Goal: Complete application form

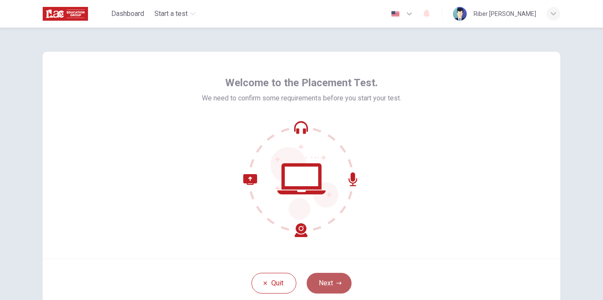
click at [342, 287] on button "Next" at bounding box center [329, 283] width 45 height 21
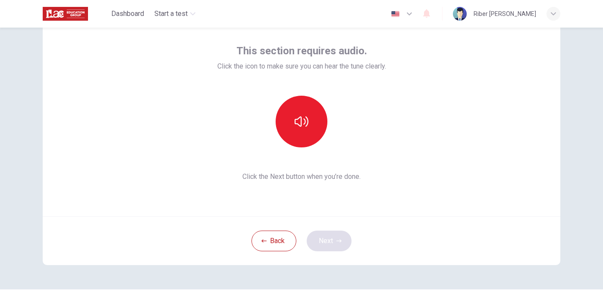
scroll to position [23, 0]
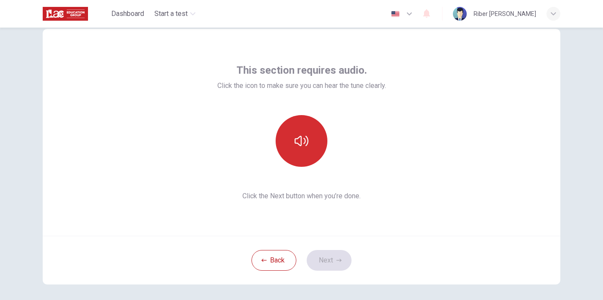
click at [306, 146] on icon "button" at bounding box center [302, 141] width 14 height 14
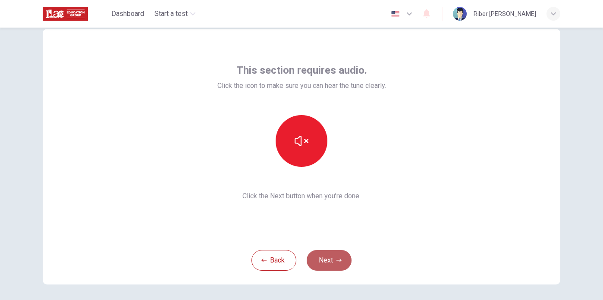
click at [326, 262] on button "Next" at bounding box center [329, 260] width 45 height 21
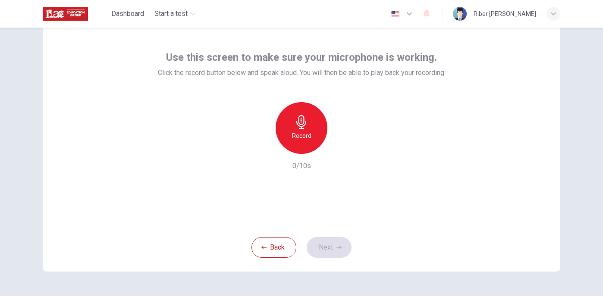
scroll to position [59, 0]
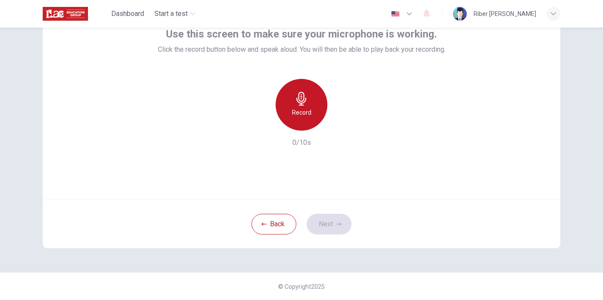
click at [298, 93] on icon "button" at bounding box center [302, 99] width 14 height 14
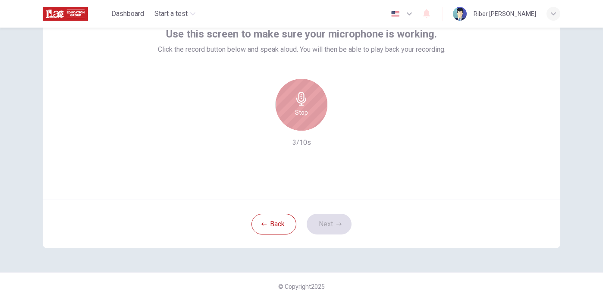
click at [301, 95] on icon "button" at bounding box center [302, 99] width 10 height 14
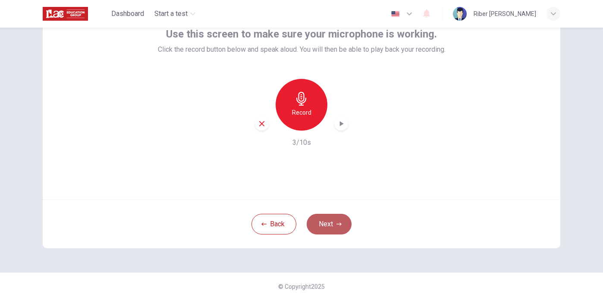
click at [338, 221] on button "Next" at bounding box center [329, 224] width 45 height 21
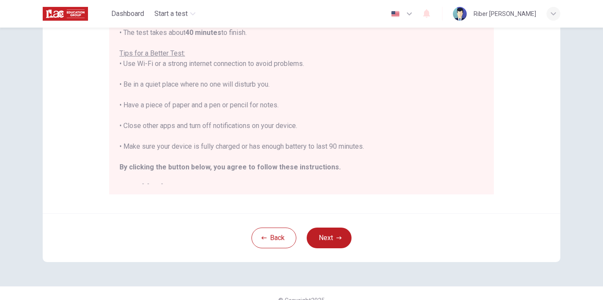
scroll to position [167, 0]
click at [341, 240] on button "Next" at bounding box center [329, 237] width 45 height 21
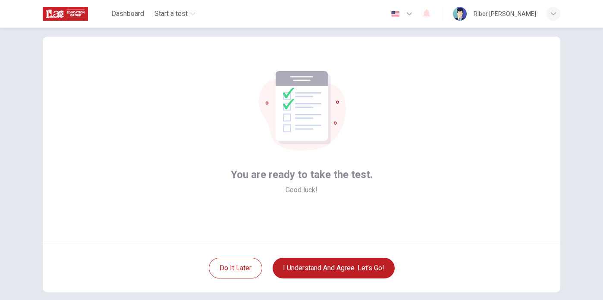
scroll to position [17, 0]
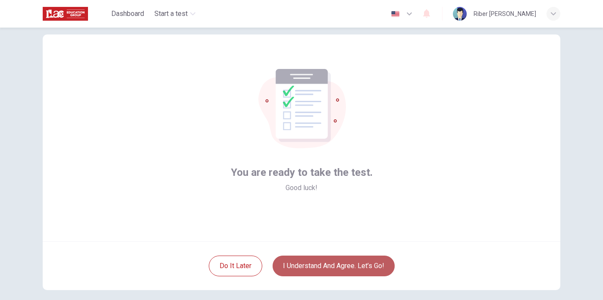
click at [350, 265] on button "I understand and agree. Let’s go!" at bounding box center [334, 266] width 122 height 21
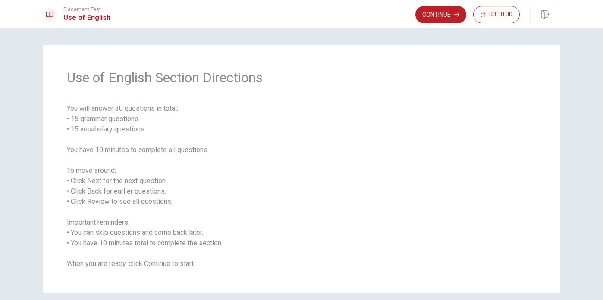
click at [372, 241] on span "You will answer 30 questions in total: • 15 grammar questions • 15 vocabulary q…" at bounding box center [302, 187] width 470 height 166
click at [434, 13] on button "Continue" at bounding box center [441, 14] width 51 height 17
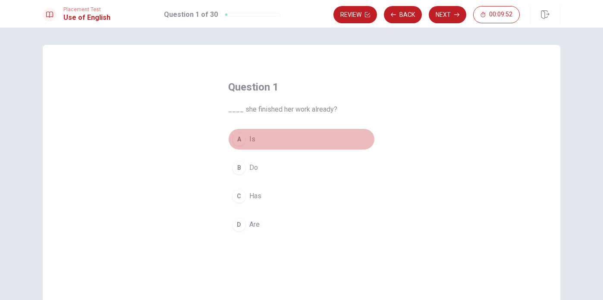
click at [242, 142] on div "A" at bounding box center [239, 140] width 14 height 14
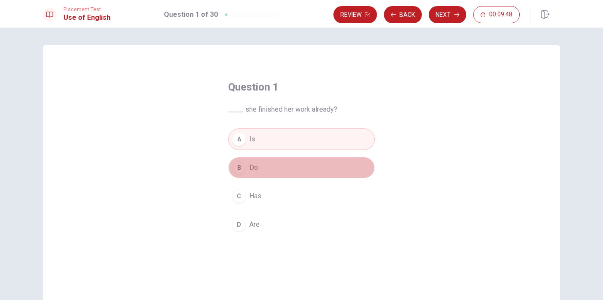
click at [241, 170] on div "B" at bounding box center [239, 168] width 14 height 14
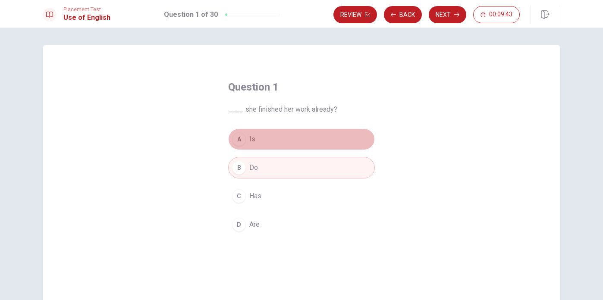
click at [237, 139] on div "A" at bounding box center [239, 140] width 14 height 14
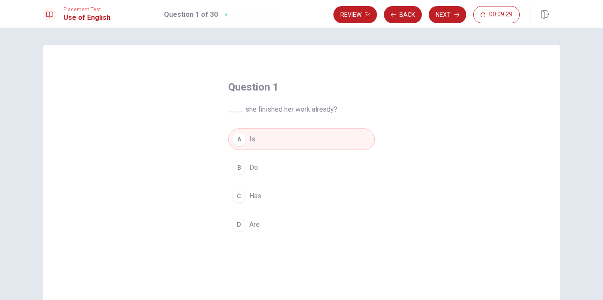
click at [250, 224] on span "Are" at bounding box center [255, 225] width 10 height 10
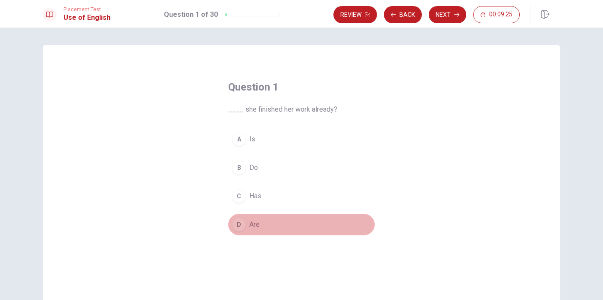
click at [324, 223] on button "D Are" at bounding box center [301, 225] width 147 height 22
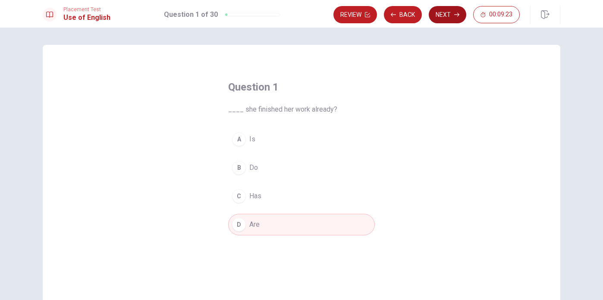
click at [441, 13] on button "Next" at bounding box center [448, 14] width 38 height 17
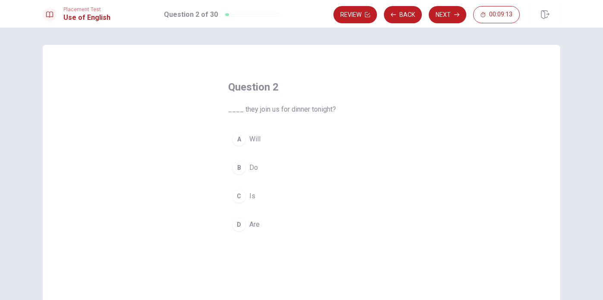
click at [238, 228] on div "D" at bounding box center [239, 225] width 14 height 14
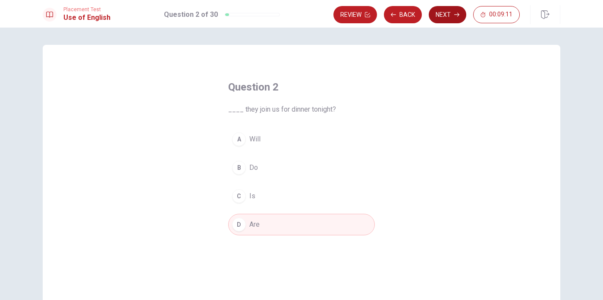
click at [447, 16] on button "Next" at bounding box center [448, 14] width 38 height 17
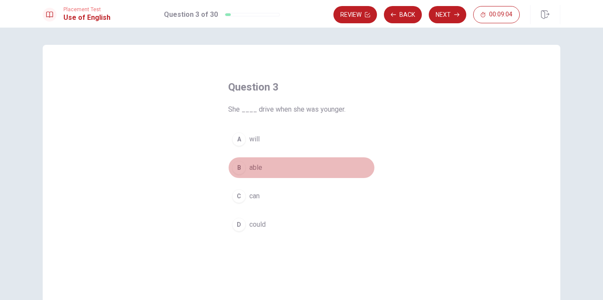
click at [234, 163] on button "B able" at bounding box center [301, 168] width 147 height 22
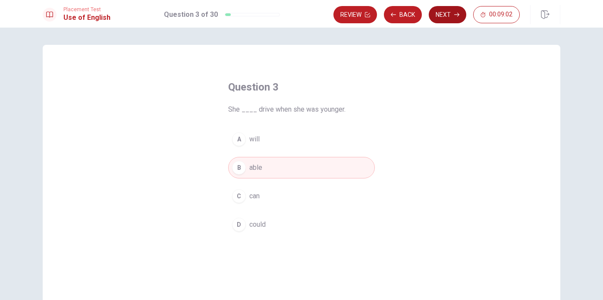
click at [452, 13] on button "Next" at bounding box center [448, 14] width 38 height 17
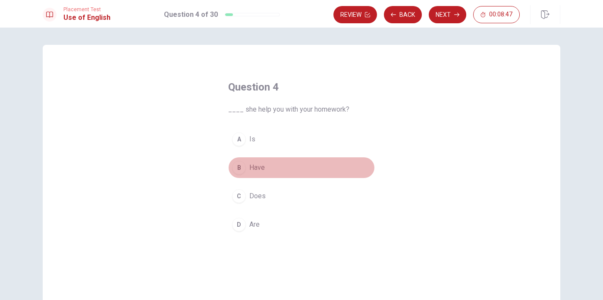
click at [245, 167] on div "B" at bounding box center [239, 168] width 14 height 14
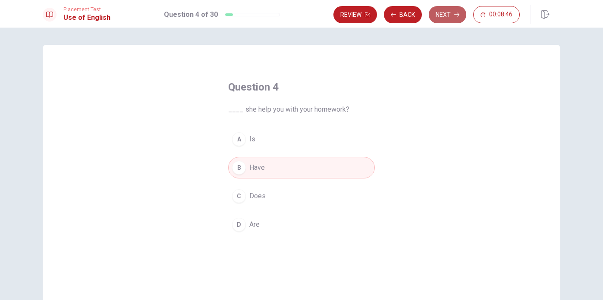
click at [450, 14] on button "Next" at bounding box center [448, 14] width 38 height 17
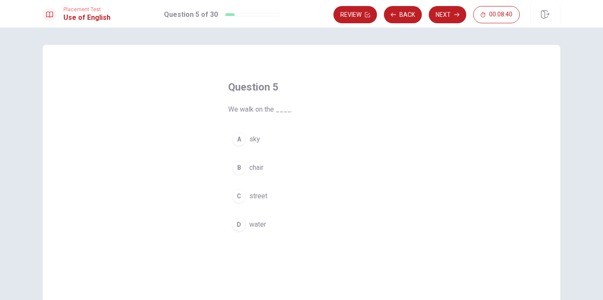
click at [243, 208] on div "A sky B chair C street D water" at bounding box center [301, 182] width 147 height 107
click at [242, 202] on div "C" at bounding box center [239, 197] width 14 height 14
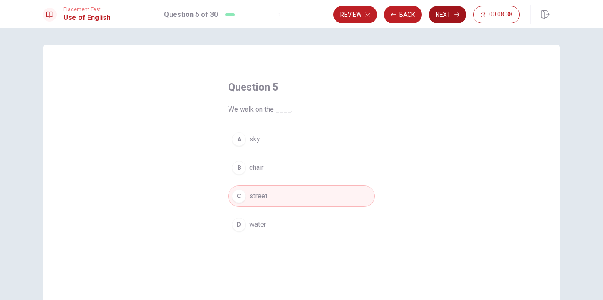
click at [445, 13] on button "Next" at bounding box center [448, 14] width 38 height 17
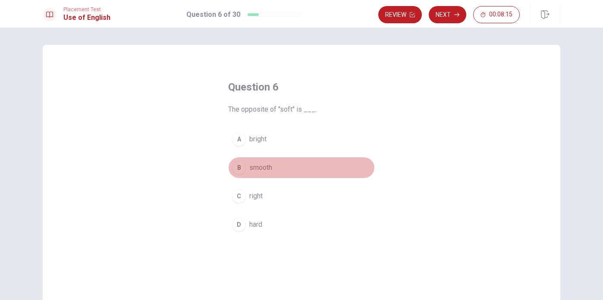
click at [243, 172] on div "B" at bounding box center [239, 168] width 14 height 14
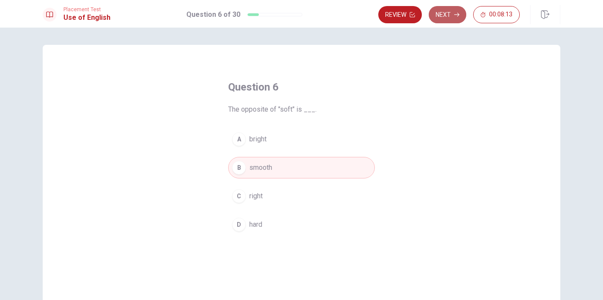
click at [458, 9] on button "Next" at bounding box center [448, 14] width 38 height 17
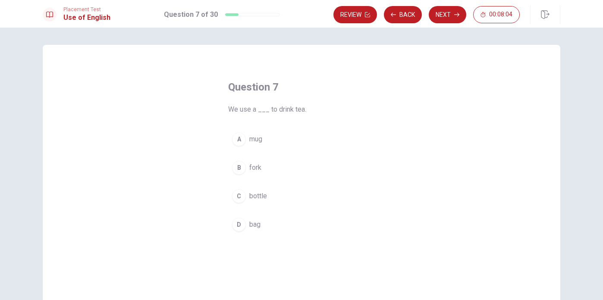
click at [259, 196] on span "bottle" at bounding box center [259, 196] width 18 height 10
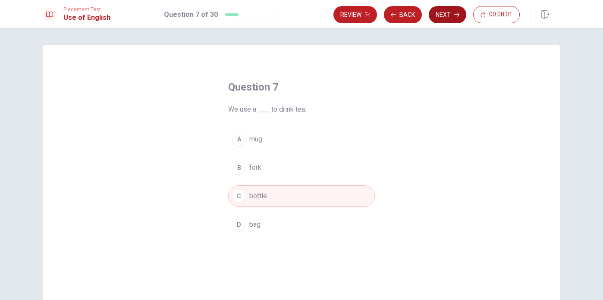
click at [453, 19] on button "Next" at bounding box center [448, 14] width 38 height 17
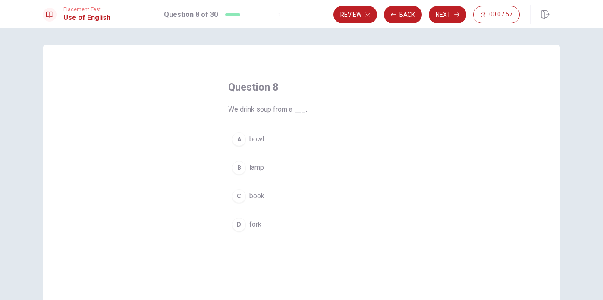
click at [258, 145] on button "A bowl" at bounding box center [301, 140] width 147 height 22
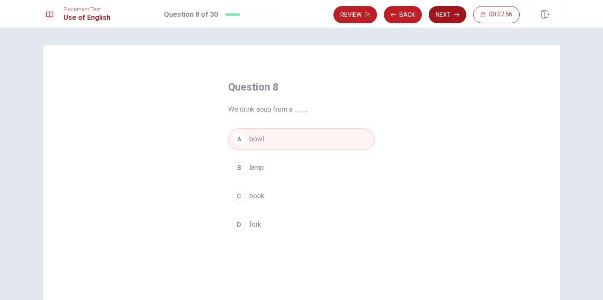
click at [454, 19] on button "Next" at bounding box center [448, 14] width 38 height 17
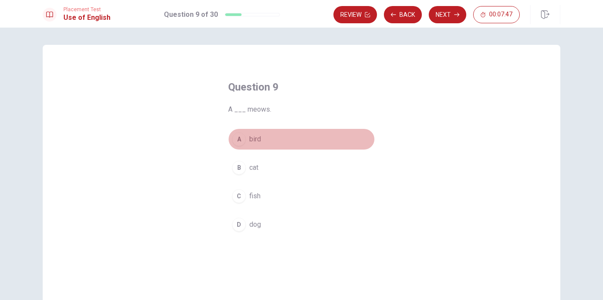
click at [259, 144] on span "bird" at bounding box center [256, 139] width 12 height 10
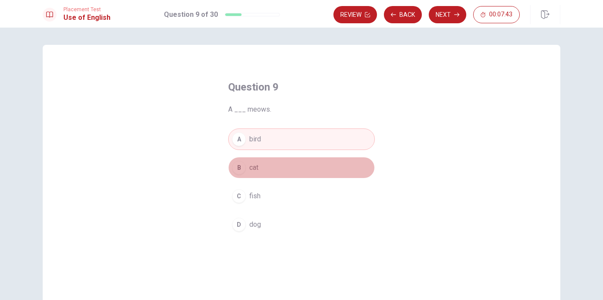
click at [263, 167] on button "B cat" at bounding box center [301, 168] width 147 height 22
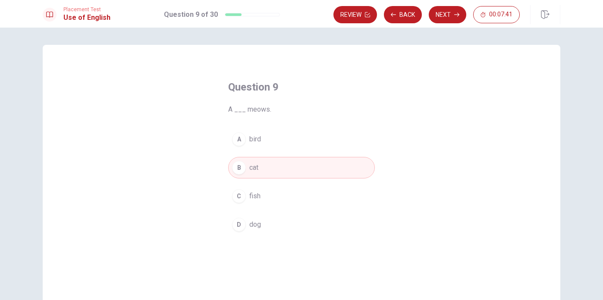
click at [265, 199] on button "C fish" at bounding box center [301, 197] width 147 height 22
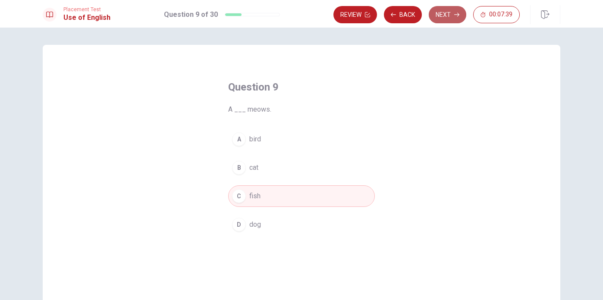
click at [442, 13] on button "Next" at bounding box center [448, 14] width 38 height 17
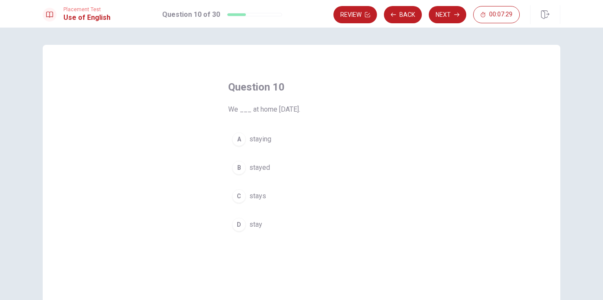
click at [268, 126] on div "Question 10 We ___ at home [DATE]. A staying B stayed C stays D stay" at bounding box center [301, 157] width 181 height 183
click at [268, 136] on span "staying" at bounding box center [261, 139] width 22 height 10
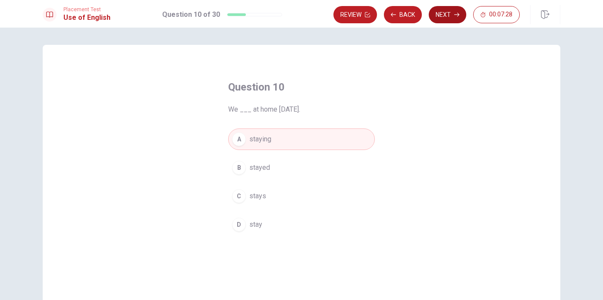
click at [454, 12] on button "Next" at bounding box center [448, 14] width 38 height 17
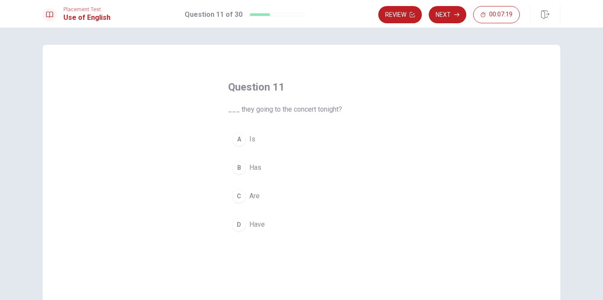
click at [252, 198] on span "Are" at bounding box center [255, 196] width 10 height 10
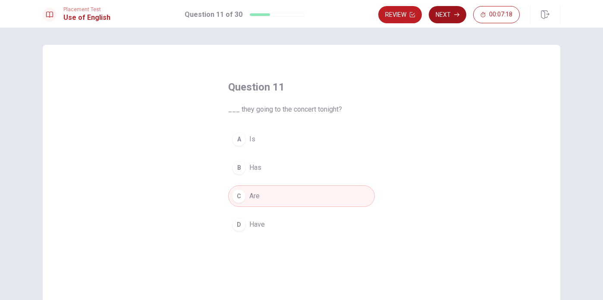
click at [455, 15] on icon "button" at bounding box center [457, 14] width 5 height 5
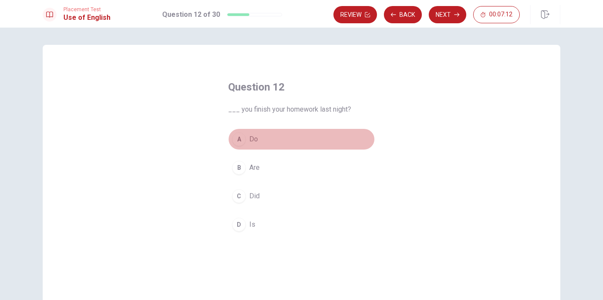
click at [258, 137] on span "Do" at bounding box center [254, 139] width 9 height 10
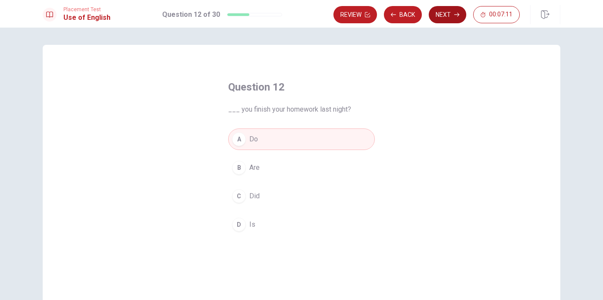
click at [442, 15] on button "Next" at bounding box center [448, 14] width 38 height 17
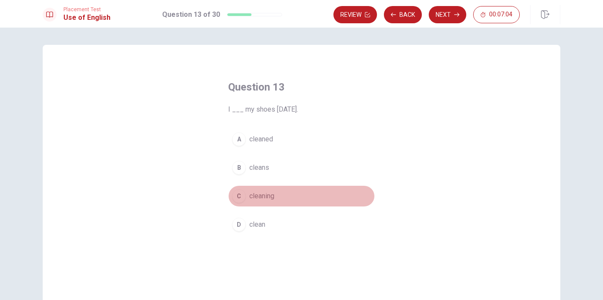
click at [273, 199] on span "cleaning" at bounding box center [262, 196] width 25 height 10
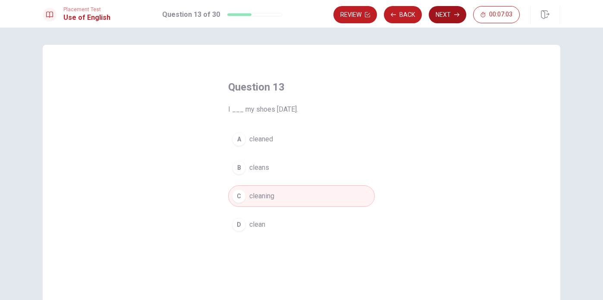
click at [445, 17] on button "Next" at bounding box center [448, 14] width 38 height 17
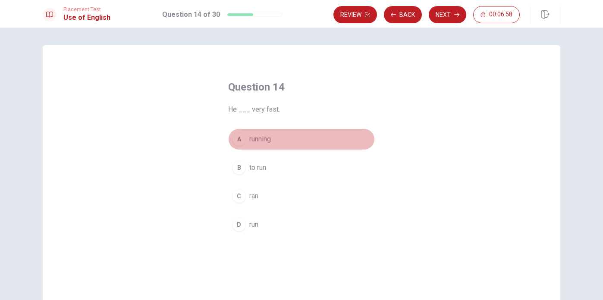
click at [269, 145] on button "A running" at bounding box center [301, 140] width 147 height 22
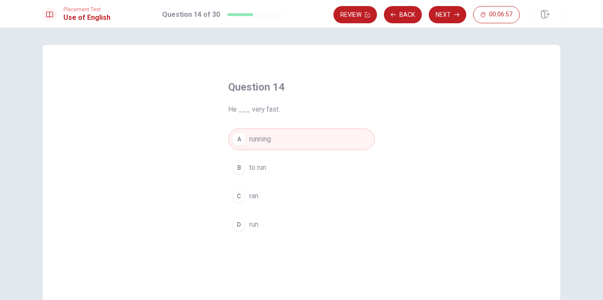
drag, startPoint x: 269, startPoint y: 145, endPoint x: 369, endPoint y: 73, distance: 122.7
click at [369, 73] on div "Question 14 He ___ very fast. A running B to run C ran D run" at bounding box center [301, 157] width 181 height 183
click at [447, 9] on button "Next" at bounding box center [448, 14] width 38 height 17
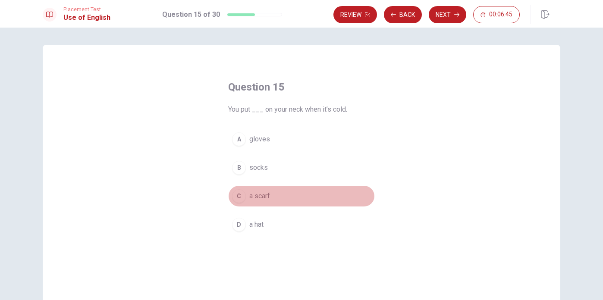
click at [267, 199] on span "a scarf" at bounding box center [260, 196] width 21 height 10
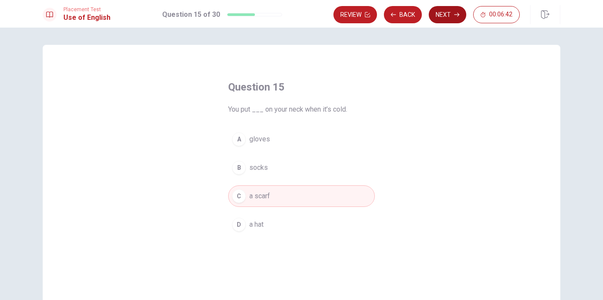
click at [451, 15] on button "Next" at bounding box center [448, 14] width 38 height 17
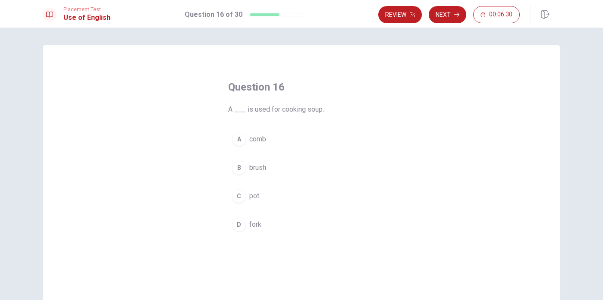
click at [255, 228] on span "fork" at bounding box center [256, 225] width 12 height 10
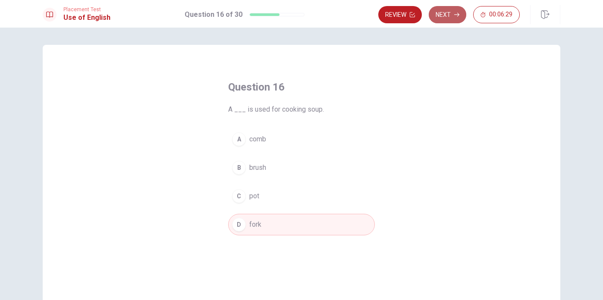
click at [452, 16] on button "Next" at bounding box center [448, 14] width 38 height 17
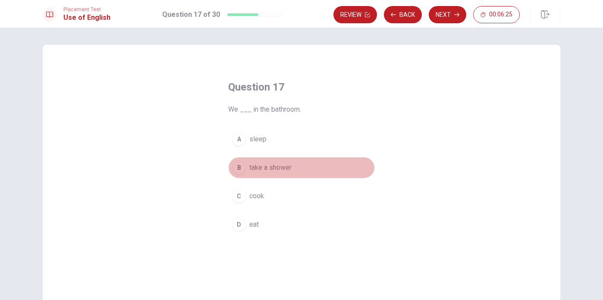
click at [280, 170] on span "take a shower" at bounding box center [271, 168] width 42 height 10
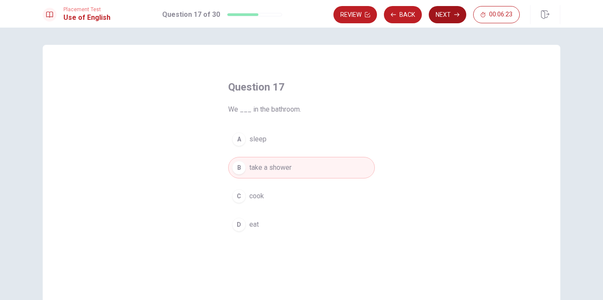
click at [445, 11] on button "Next" at bounding box center [448, 14] width 38 height 17
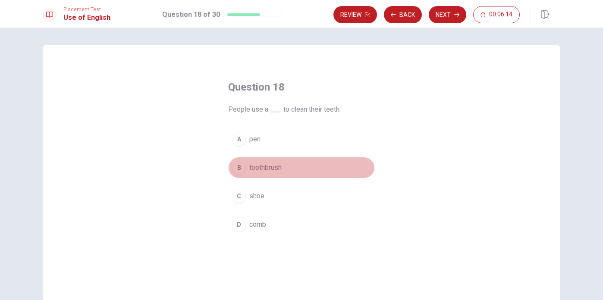
click at [281, 167] on span "toothbrush" at bounding box center [266, 168] width 32 height 10
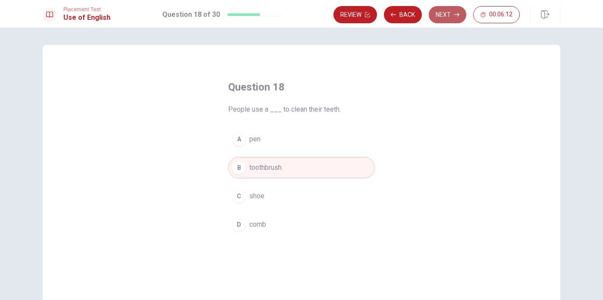
click at [453, 13] on button "Next" at bounding box center [448, 14] width 38 height 17
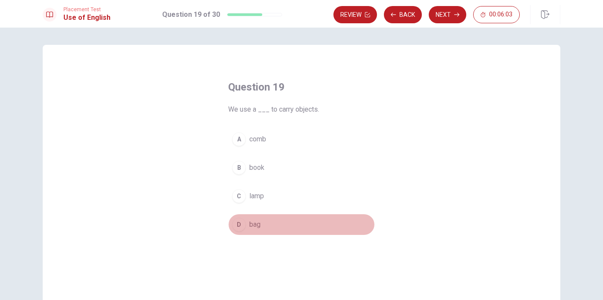
click at [262, 226] on button "D bag" at bounding box center [301, 225] width 147 height 22
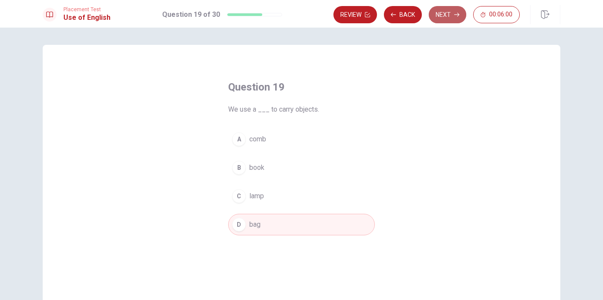
click at [450, 17] on button "Next" at bounding box center [448, 14] width 38 height 17
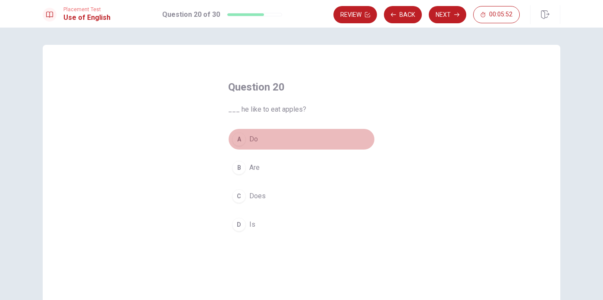
click at [253, 134] on span "Do" at bounding box center [254, 139] width 9 height 10
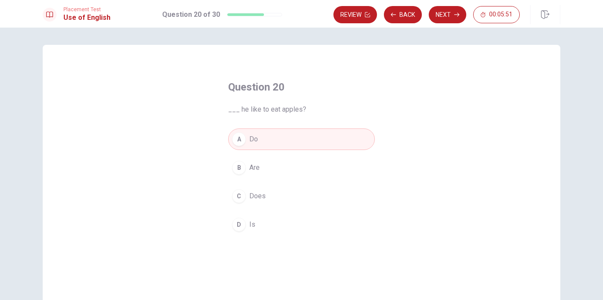
click at [268, 164] on button "B Are" at bounding box center [301, 168] width 147 height 22
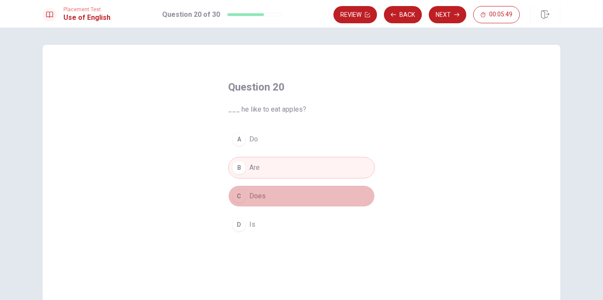
click at [283, 198] on button "C Does" at bounding box center [301, 197] width 147 height 22
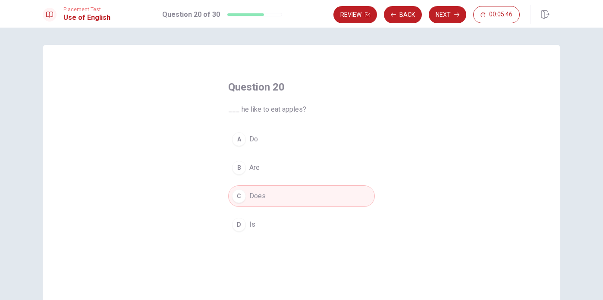
click at [261, 148] on button "A Do" at bounding box center [301, 140] width 147 height 22
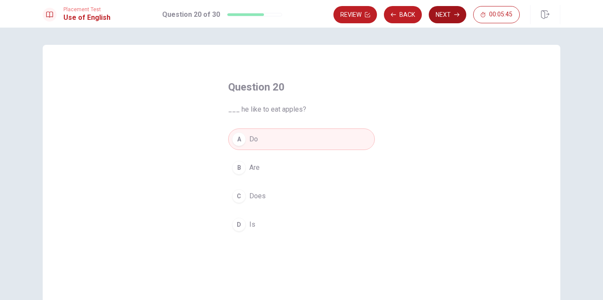
click at [449, 16] on button "Next" at bounding box center [448, 14] width 38 height 17
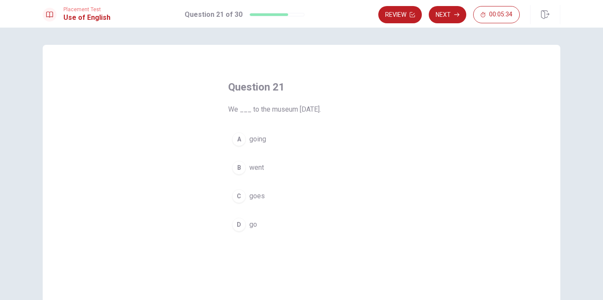
click at [264, 140] on span "going" at bounding box center [258, 139] width 17 height 10
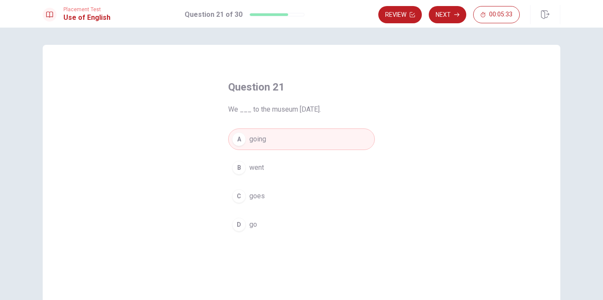
click at [442, 6] on div "Review Next 00:05:33" at bounding box center [470, 14] width 182 height 19
click at [445, 14] on button "Next" at bounding box center [448, 14] width 38 height 17
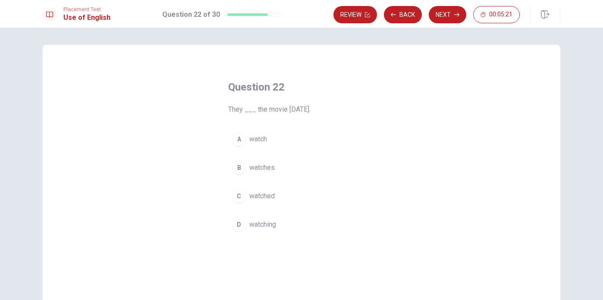
click at [278, 224] on button "D watching" at bounding box center [301, 225] width 147 height 22
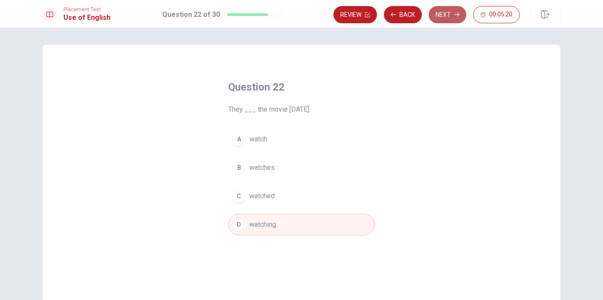
click at [450, 17] on button "Next" at bounding box center [448, 14] width 38 height 17
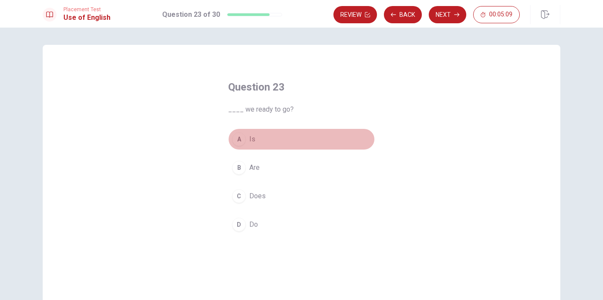
click at [252, 142] on span "Is" at bounding box center [253, 139] width 6 height 10
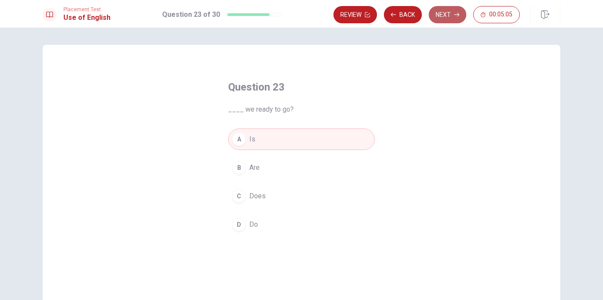
click at [451, 11] on button "Next" at bounding box center [448, 14] width 38 height 17
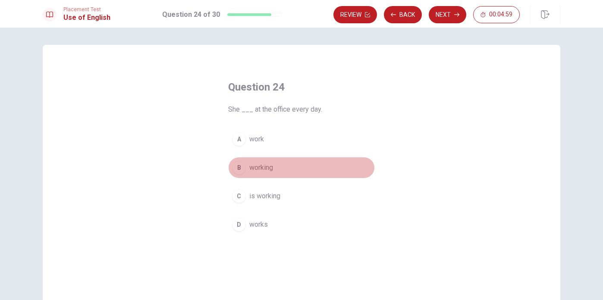
click at [269, 164] on span "working" at bounding box center [262, 168] width 24 height 10
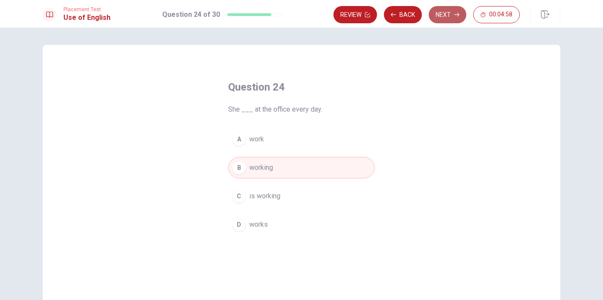
click at [445, 14] on button "Next" at bounding box center [448, 14] width 38 height 17
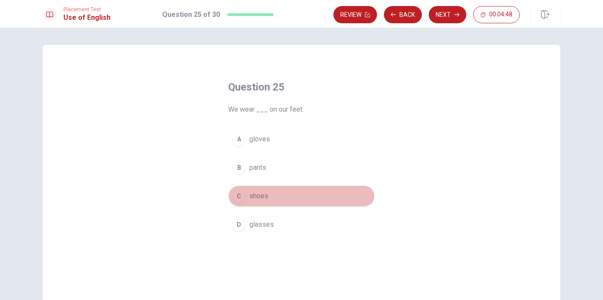
click at [264, 198] on span "shoes" at bounding box center [259, 196] width 19 height 10
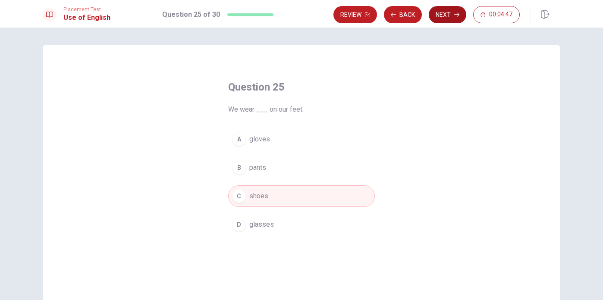
click at [445, 15] on button "Next" at bounding box center [448, 14] width 38 height 17
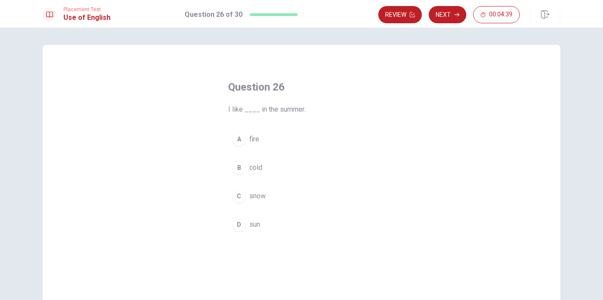
click at [255, 230] on button "D sun" at bounding box center [301, 225] width 147 height 22
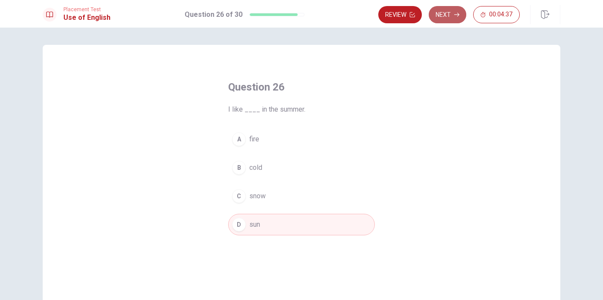
click at [445, 11] on button "Next" at bounding box center [448, 14] width 38 height 17
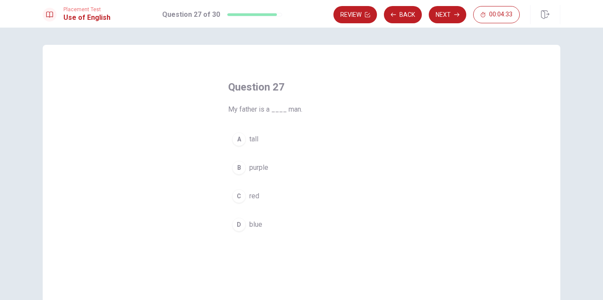
click at [254, 140] on span "tall" at bounding box center [254, 139] width 9 height 10
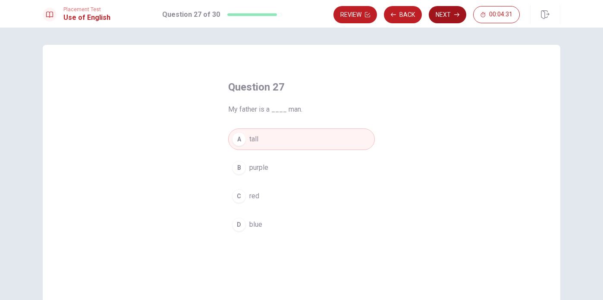
click at [452, 16] on button "Next" at bounding box center [448, 14] width 38 height 17
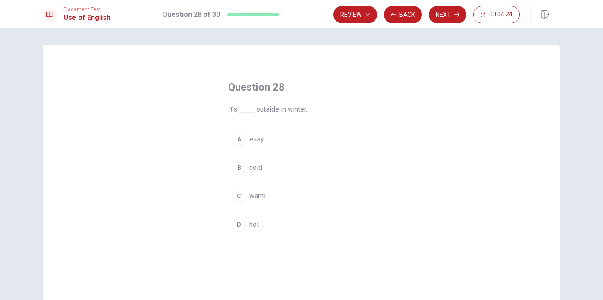
click at [256, 167] on span "cold" at bounding box center [256, 168] width 13 height 10
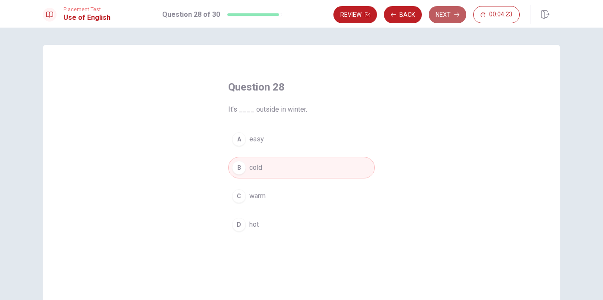
click at [446, 15] on button "Next" at bounding box center [448, 14] width 38 height 17
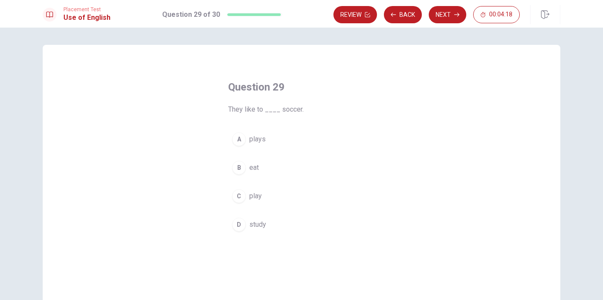
click at [257, 197] on span "play" at bounding box center [256, 196] width 13 height 10
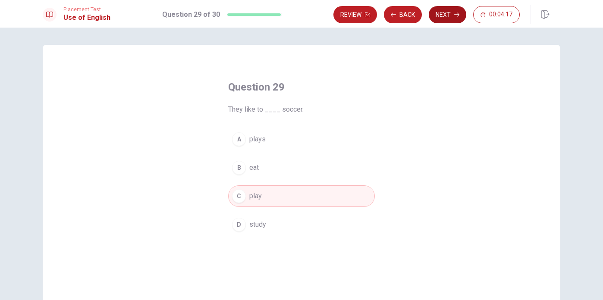
click at [441, 22] on button "Next" at bounding box center [448, 14] width 38 height 17
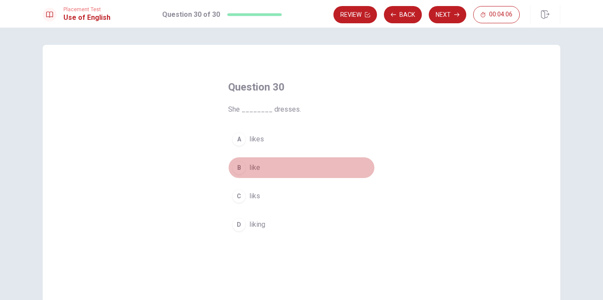
click at [265, 168] on button "B like" at bounding box center [301, 168] width 147 height 22
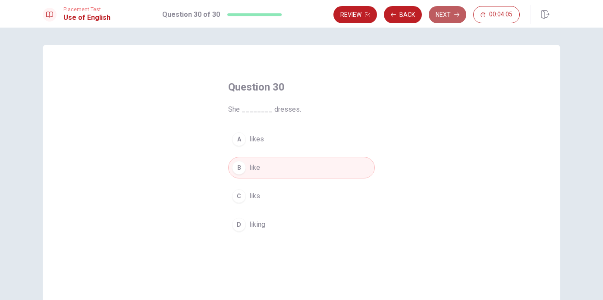
click at [449, 12] on button "Next" at bounding box center [448, 14] width 38 height 17
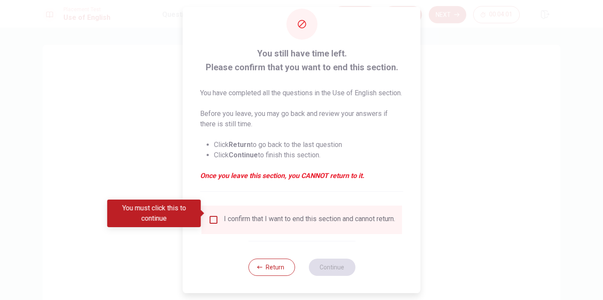
scroll to position [32, 0]
click at [216, 215] on input "You must click this to continue" at bounding box center [214, 220] width 10 height 10
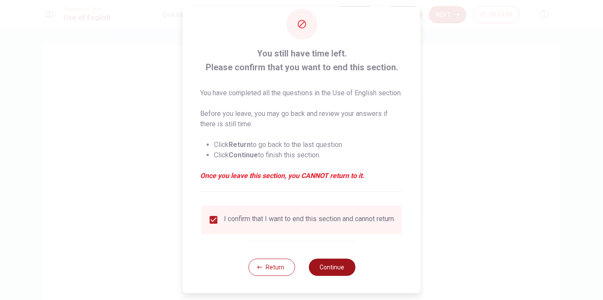
click at [334, 265] on button "Continue" at bounding box center [332, 267] width 47 height 17
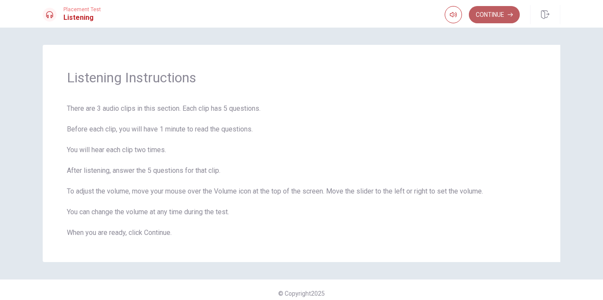
click at [493, 15] on button "Continue" at bounding box center [494, 14] width 51 height 17
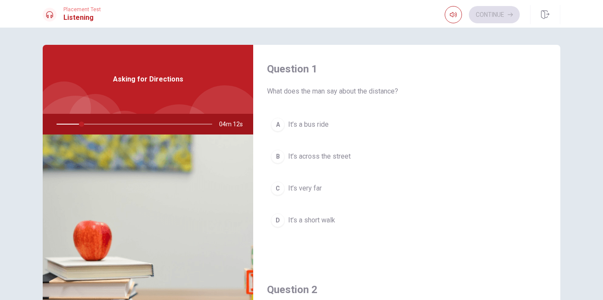
drag, startPoint x: 560, startPoint y: 107, endPoint x: 560, endPoint y: 113, distance: 6.0
click at [560, 113] on div "Question 1 What does the man say about the distance? A It’s a bus ride B It’s a…" at bounding box center [406, 155] width 307 height 221
drag, startPoint x: 557, startPoint y: 109, endPoint x: 557, endPoint y: 120, distance: 10.4
click at [557, 120] on div "Question 1 What does the man say about the distance? A It’s a bus ride B It’s a…" at bounding box center [406, 155] width 307 height 221
drag, startPoint x: 559, startPoint y: 104, endPoint x: 556, endPoint y: 124, distance: 19.6
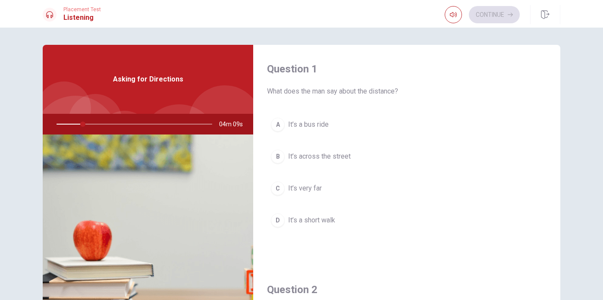
click at [556, 124] on div "Question 1 What does the man say about the distance? A It’s a bus ride B It’s a…" at bounding box center [406, 155] width 307 height 221
drag, startPoint x: 556, startPoint y: 124, endPoint x: 554, endPoint y: 186, distance: 62.6
click at [554, 186] on div "Question 1 What does the man say about the distance? A It’s a bus ride B It’s a…" at bounding box center [406, 155] width 307 height 221
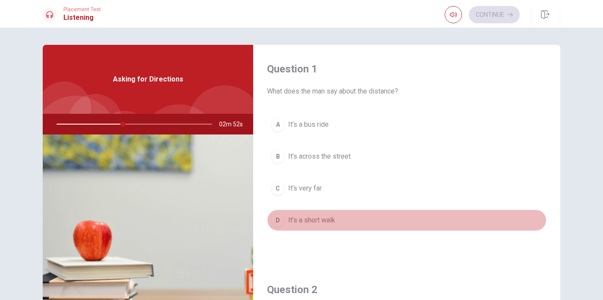
click at [281, 220] on div "D" at bounding box center [278, 221] width 14 height 14
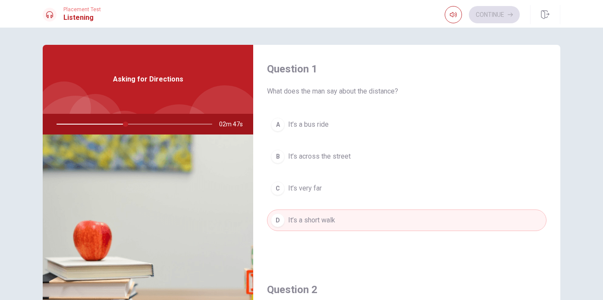
drag, startPoint x: 558, startPoint y: 116, endPoint x: 557, endPoint y: 122, distance: 6.1
click at [557, 122] on div "Question 1 What does the man say about the distance? A It’s a bus ride B It’s a…" at bounding box center [406, 155] width 307 height 221
drag, startPoint x: 557, startPoint y: 122, endPoint x: 557, endPoint y: 137, distance: 15.1
click at [557, 137] on div "Question 1 What does the man say about the distance? A It’s a bus ride B It’s a…" at bounding box center [406, 155] width 307 height 221
click at [397, 221] on button "D It’s a short walk" at bounding box center [407, 221] width 280 height 22
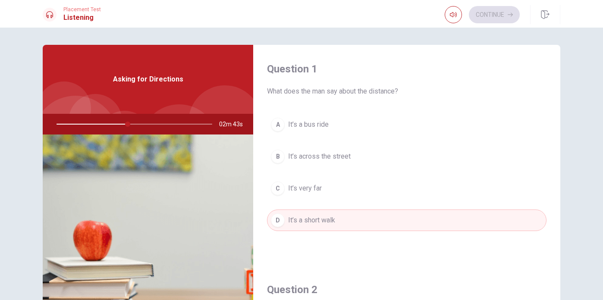
drag, startPoint x: 558, startPoint y: 96, endPoint x: 558, endPoint y: 110, distance: 14.2
click at [558, 110] on div "Question 1 What does the man say about the distance? A It’s a bus ride B It’s a…" at bounding box center [406, 155] width 307 height 221
click at [531, 140] on div "A It’s a bus ride B It’s across the street C It’s very far D It’s a short walk" at bounding box center [407, 181] width 280 height 135
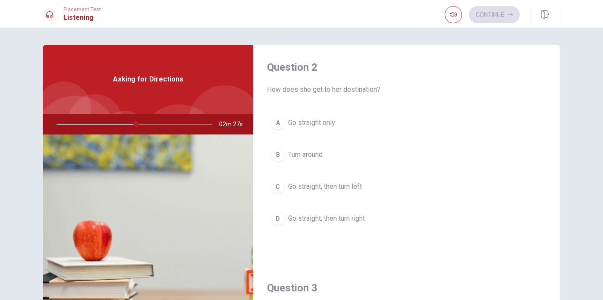
scroll to position [231, 0]
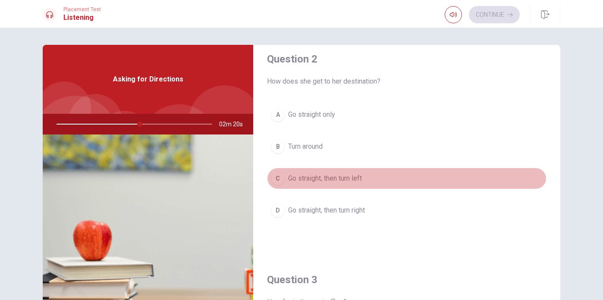
click at [317, 181] on span "Go straight, then turn left" at bounding box center [325, 179] width 74 height 10
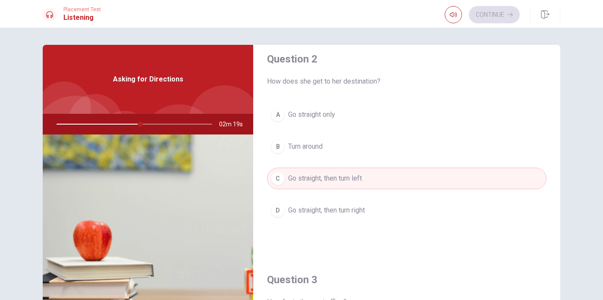
type input "54"
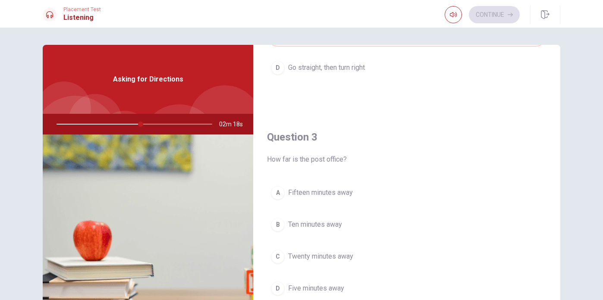
scroll to position [423, 0]
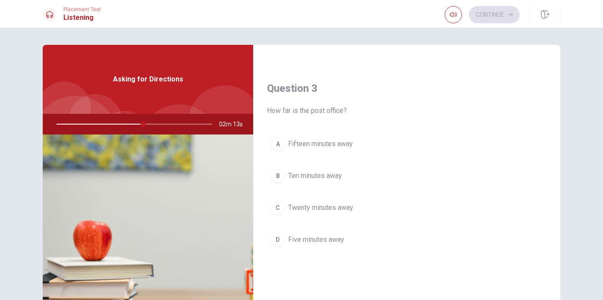
click at [323, 243] on span "Five minutes away" at bounding box center [316, 240] width 56 height 10
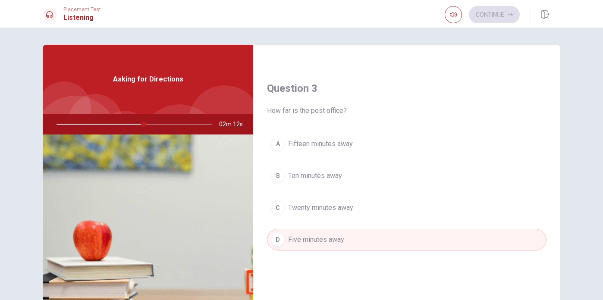
type input "56"
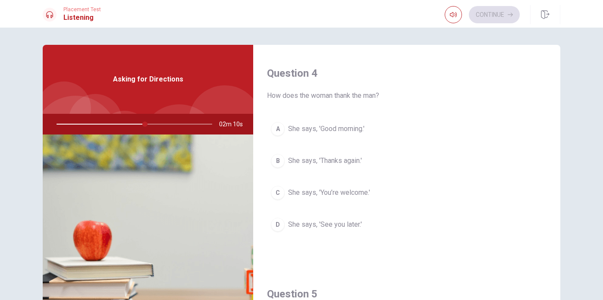
scroll to position [663, 0]
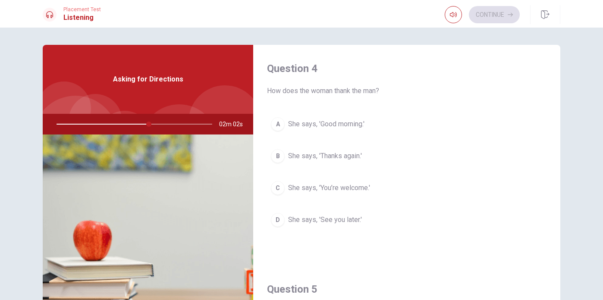
click at [352, 126] on span "She says, 'Good morning.'" at bounding box center [326, 124] width 76 height 10
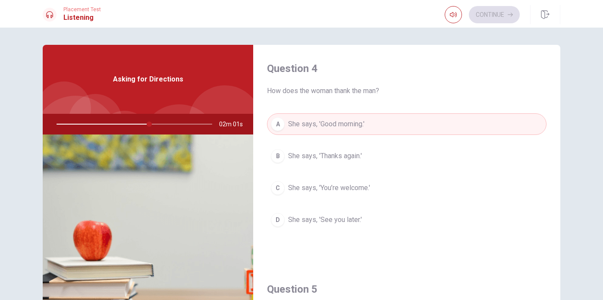
type input "60"
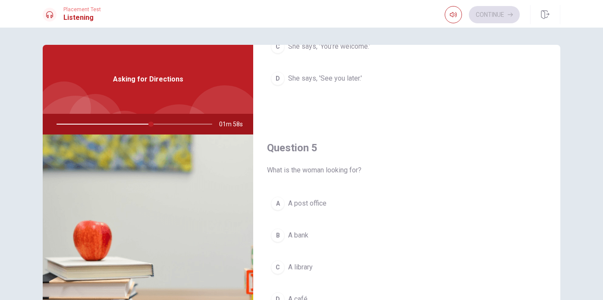
scroll to position [805, 0]
click at [332, 209] on button "A A post office" at bounding box center [407, 204] width 280 height 22
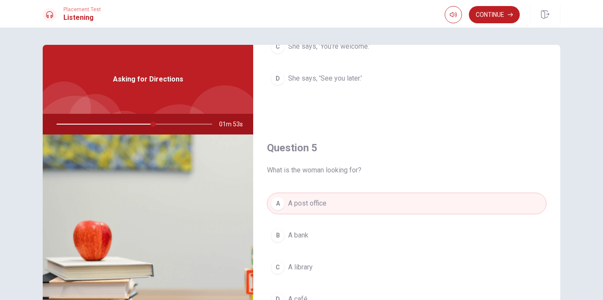
type input "62"
click at [496, 12] on button "Continue" at bounding box center [494, 14] width 51 height 17
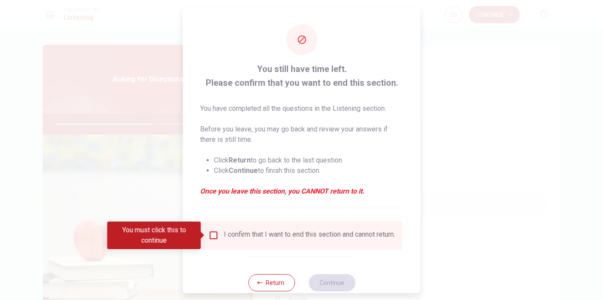
click at [215, 234] on input "You must click this to continue" at bounding box center [214, 236] width 10 height 10
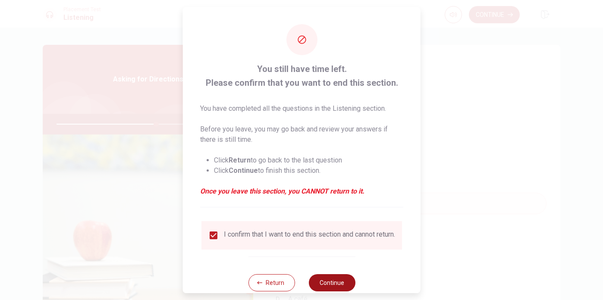
click at [340, 291] on button "Continue" at bounding box center [332, 283] width 47 height 17
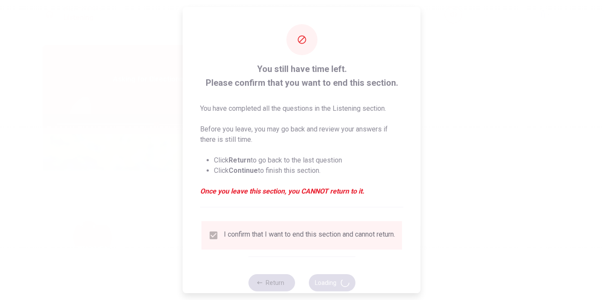
type input "65"
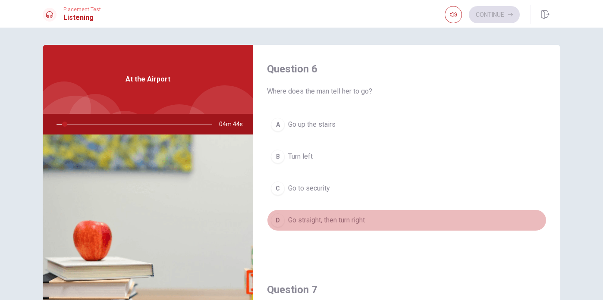
click at [482, 223] on button "D Go straight, then turn right" at bounding box center [407, 221] width 280 height 22
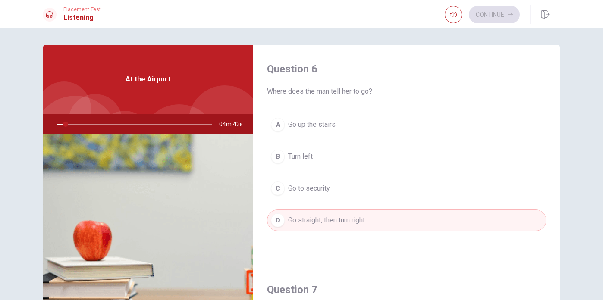
type input "6"
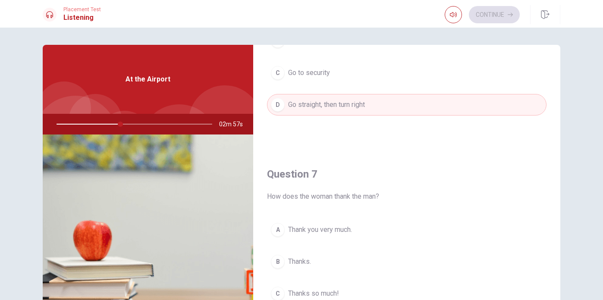
scroll to position [124, 0]
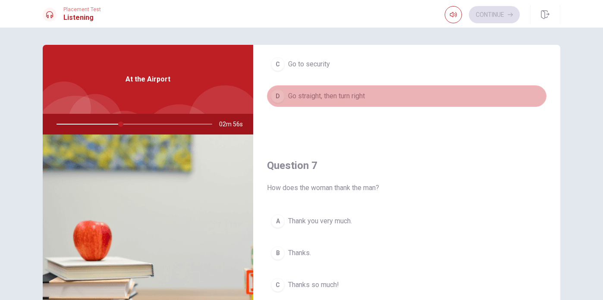
click at [413, 96] on button "D Go straight, then turn right" at bounding box center [407, 96] width 280 height 22
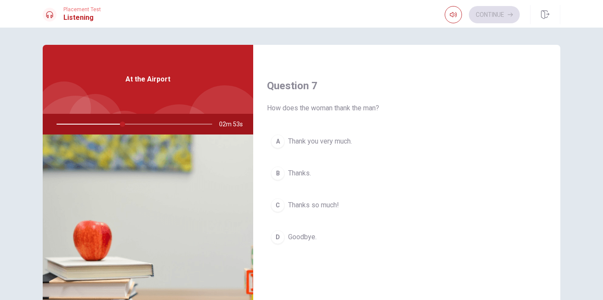
scroll to position [205, 0]
click at [309, 170] on span "Thanks." at bounding box center [299, 173] width 23 height 10
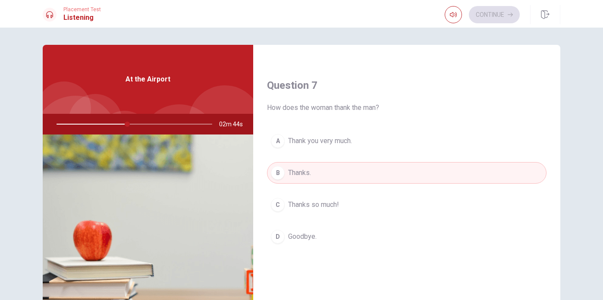
type input "46"
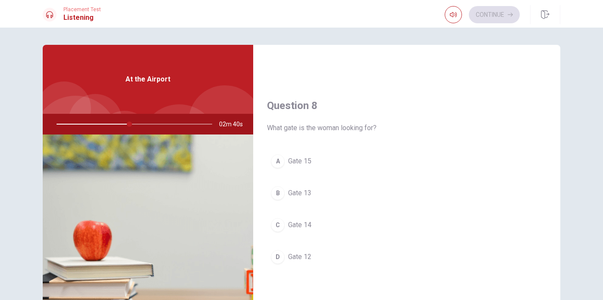
scroll to position [408, 0]
click at [306, 247] on button "D Gate 12" at bounding box center [407, 255] width 280 height 22
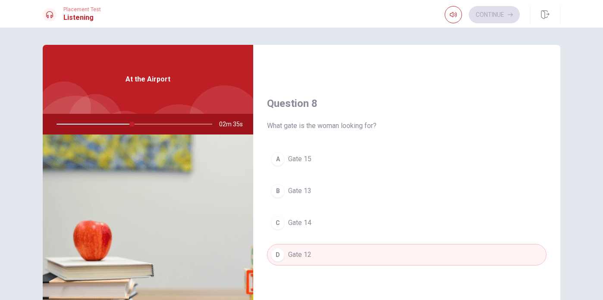
type input "49"
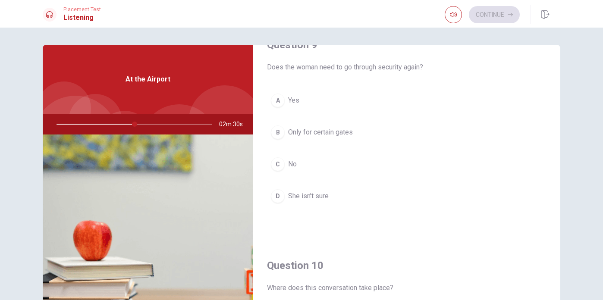
scroll to position [689, 0]
click at [297, 103] on span "Yes" at bounding box center [293, 99] width 11 height 10
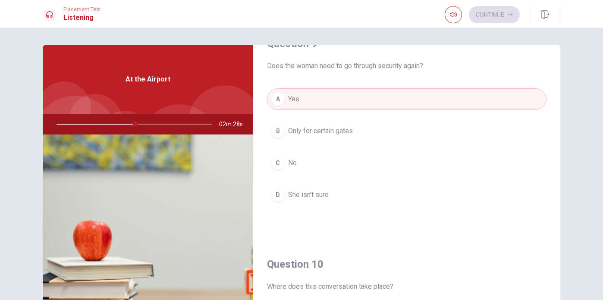
type input "51"
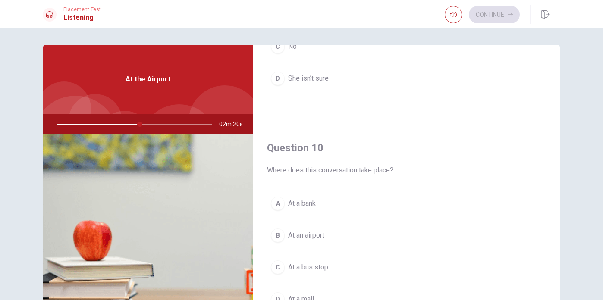
scroll to position [805, 0]
click at [324, 234] on span "At an airport" at bounding box center [306, 236] width 36 height 10
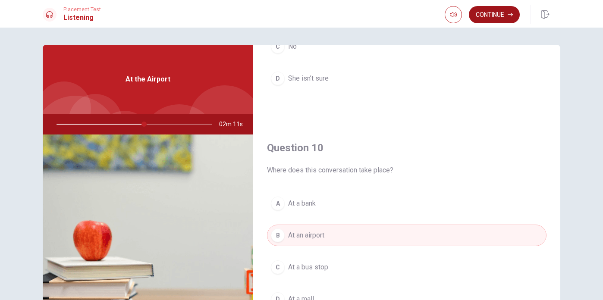
click at [496, 15] on button "Continue" at bounding box center [494, 14] width 51 height 17
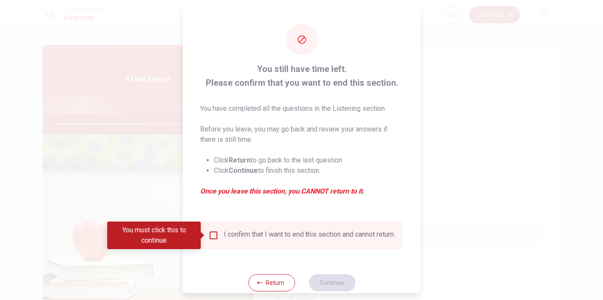
click at [210, 238] on input "You must click this to continue" at bounding box center [214, 236] width 10 height 10
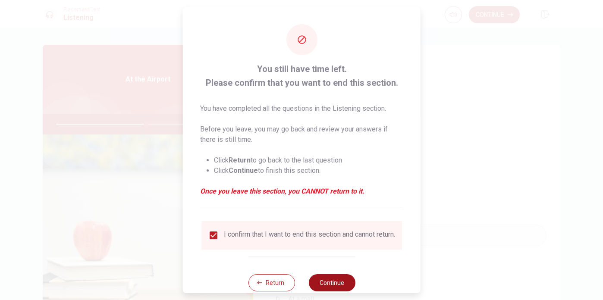
click at [326, 286] on button "Continue" at bounding box center [332, 283] width 47 height 17
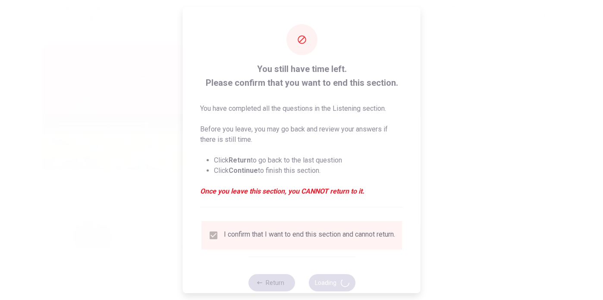
type input "58"
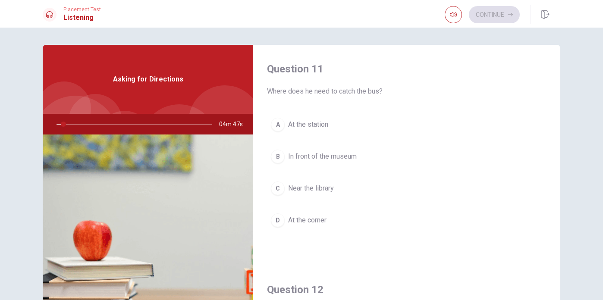
click at [557, 95] on div "Question 11 Where does he need to catch the bus? A At the station B In front of…" at bounding box center [406, 155] width 307 height 221
drag, startPoint x: 557, startPoint y: 95, endPoint x: 557, endPoint y: 104, distance: 8.6
click at [557, 104] on div "Question 11 Where does he need to catch the bus? A At the station B In front of…" at bounding box center [406, 155] width 307 height 221
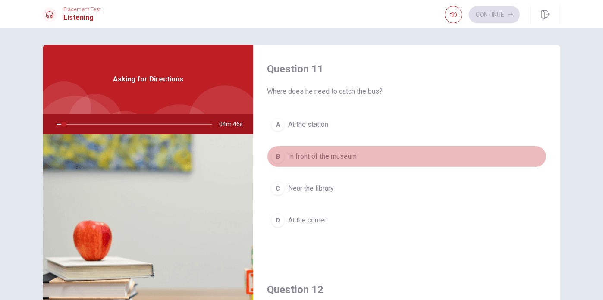
click at [470, 160] on button "B In front of the museum" at bounding box center [407, 157] width 280 height 22
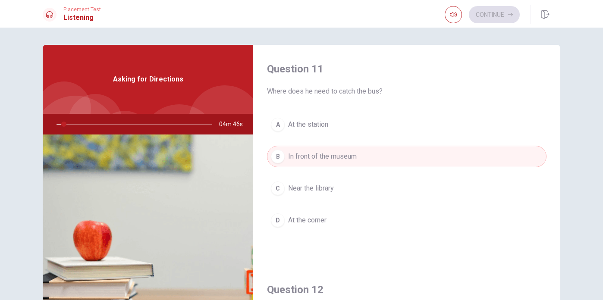
type input "5"
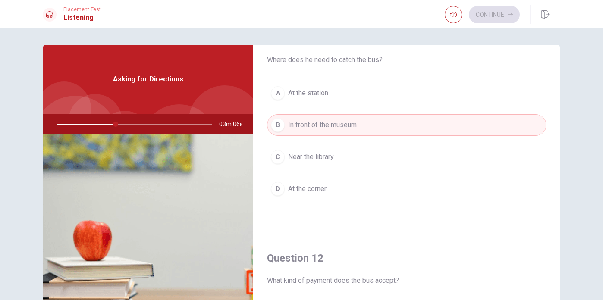
scroll to position [36, 0]
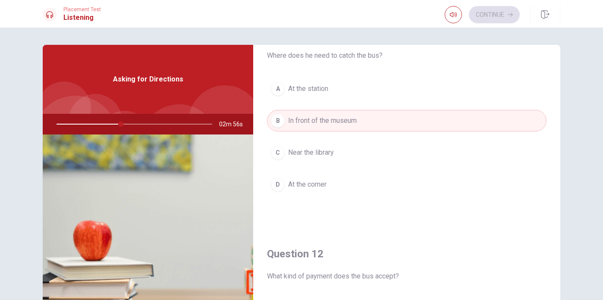
click at [348, 131] on button "B In front of the museum" at bounding box center [407, 121] width 280 height 22
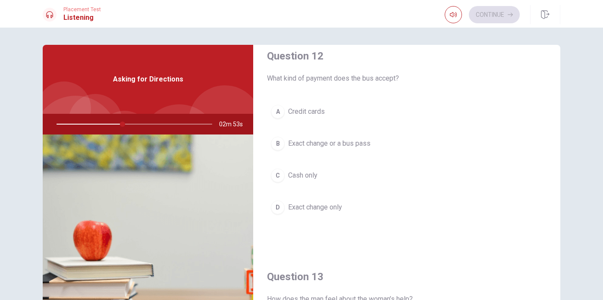
scroll to position [237, 0]
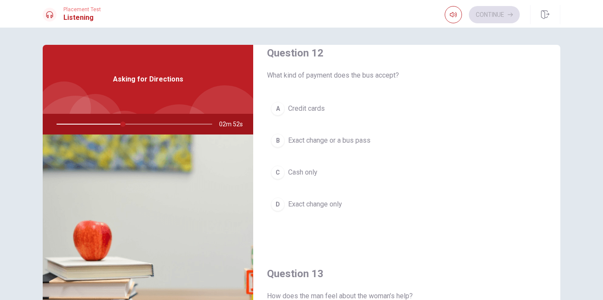
click at [366, 141] on span "Exact change or a bus pass" at bounding box center [329, 141] width 82 height 10
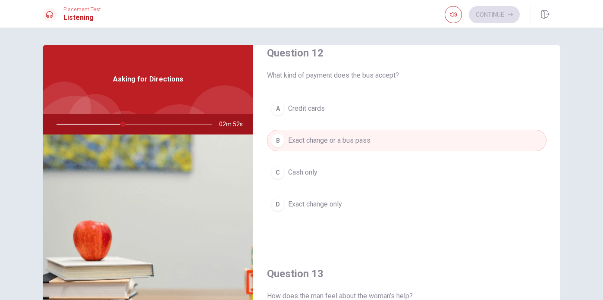
type input "43"
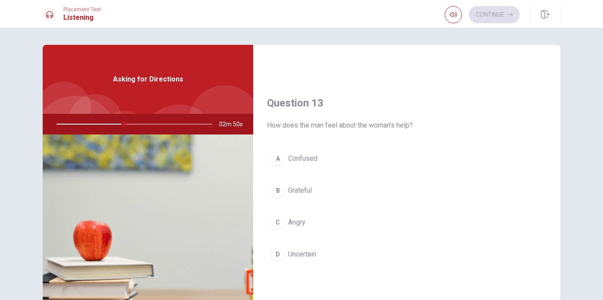
scroll to position [411, 0]
click at [310, 189] on span "Grateful" at bounding box center [300, 188] width 24 height 10
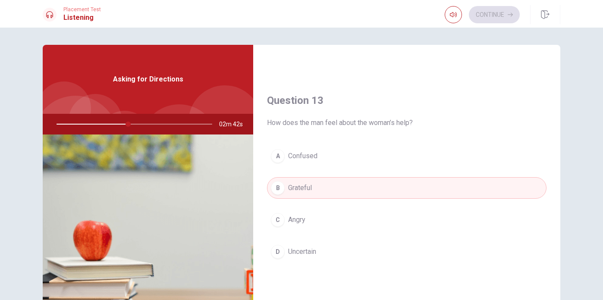
type input "46"
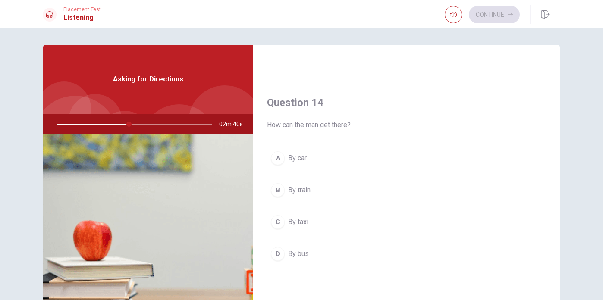
scroll to position [635, 0]
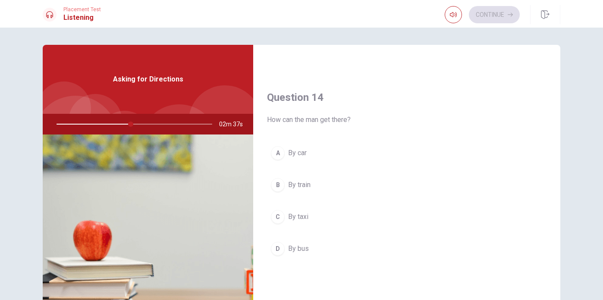
click at [301, 252] on span "By bus" at bounding box center [298, 249] width 21 height 10
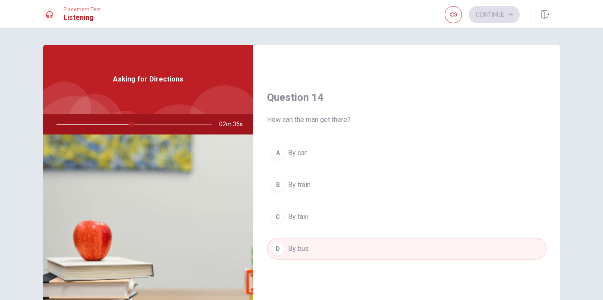
type input "48"
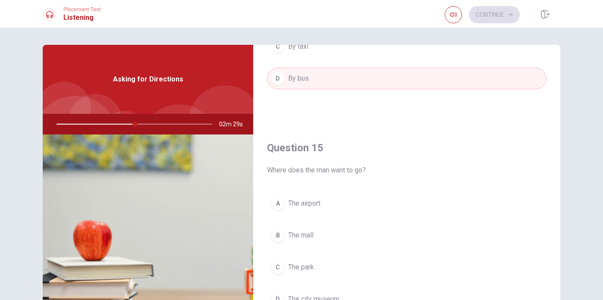
scroll to position [805, 0]
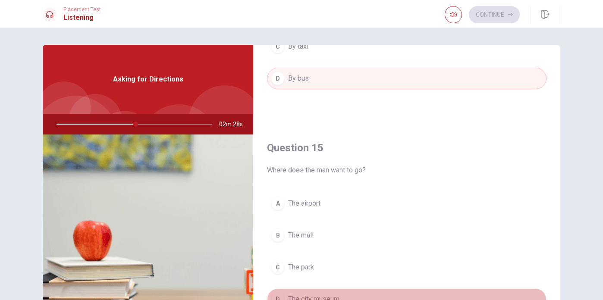
click at [327, 296] on span "The city museum" at bounding box center [313, 299] width 51 height 10
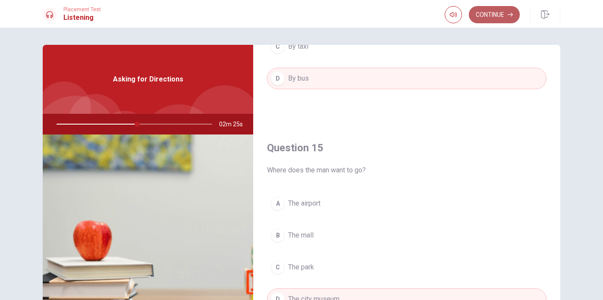
click at [499, 16] on button "Continue" at bounding box center [494, 14] width 51 height 17
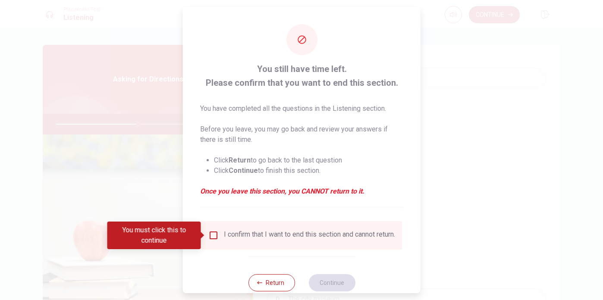
click at [214, 237] on input "You must click this to continue" at bounding box center [214, 236] width 10 height 10
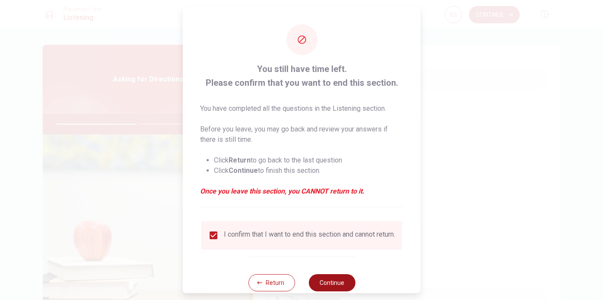
click at [342, 287] on button "Continue" at bounding box center [332, 283] width 47 height 17
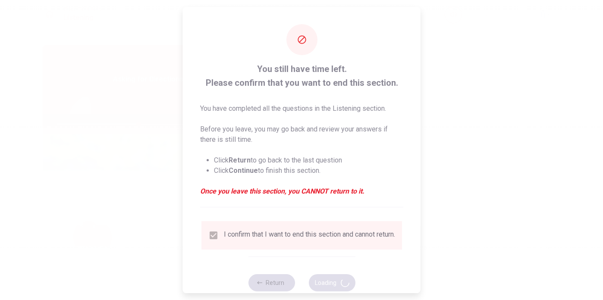
type input "53"
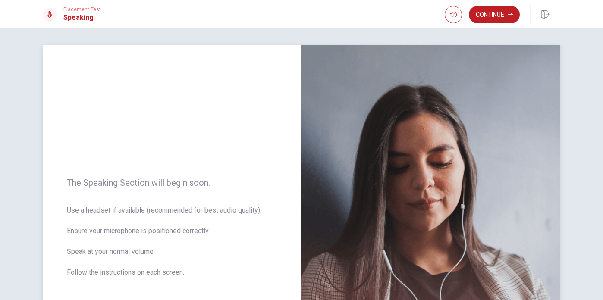
click at [256, 150] on div "The Speaking Section will begin soon. Use a headset if available (recommended f…" at bounding box center [172, 233] width 259 height 376
click at [498, 13] on button "Continue" at bounding box center [494, 14] width 51 height 17
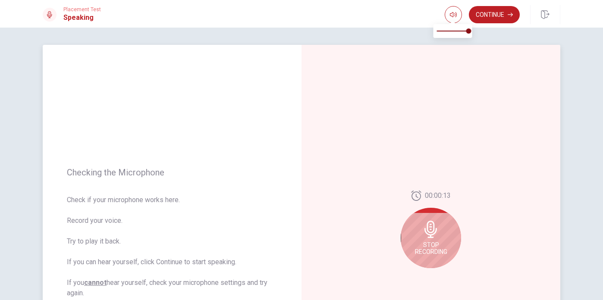
click at [261, 142] on div "Checking the Microphone Check if your microphone works here. Record your voice.…" at bounding box center [172, 233] width 259 height 376
click at [440, 227] on div "Stop Recording" at bounding box center [431, 238] width 60 height 60
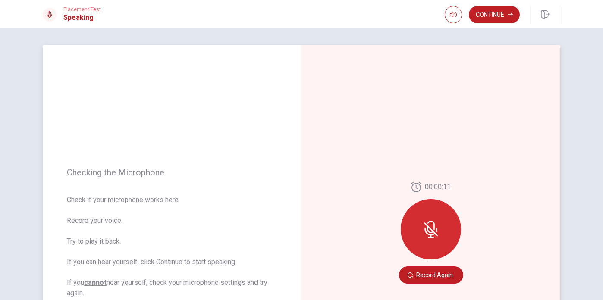
click at [440, 227] on div at bounding box center [431, 229] width 60 height 60
drag, startPoint x: 426, startPoint y: 233, endPoint x: 426, endPoint y: 227, distance: 6.5
click at [426, 233] on icon at bounding box center [430, 232] width 11 height 8
click at [429, 278] on button "Record Again" at bounding box center [431, 275] width 64 height 17
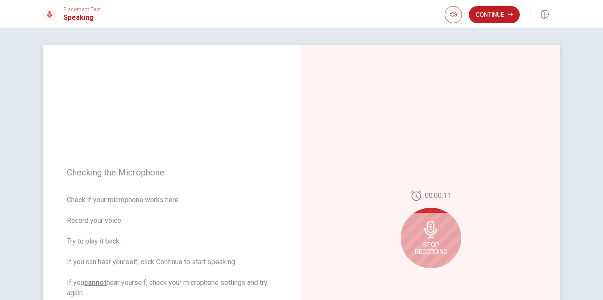
click at [438, 235] on icon at bounding box center [431, 229] width 17 height 17
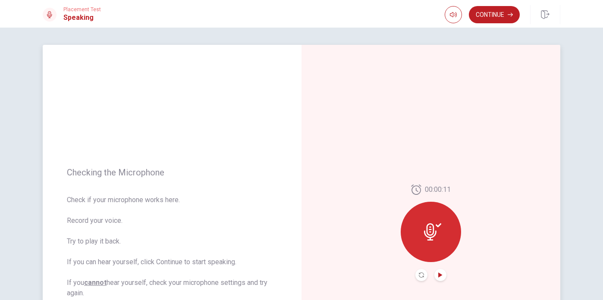
click at [440, 274] on icon "Play Audio" at bounding box center [441, 275] width 4 height 5
click at [491, 17] on button "Continue" at bounding box center [494, 14] width 51 height 17
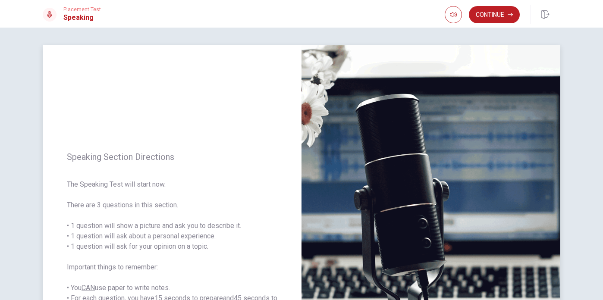
click at [370, 145] on img at bounding box center [431, 233] width 259 height 376
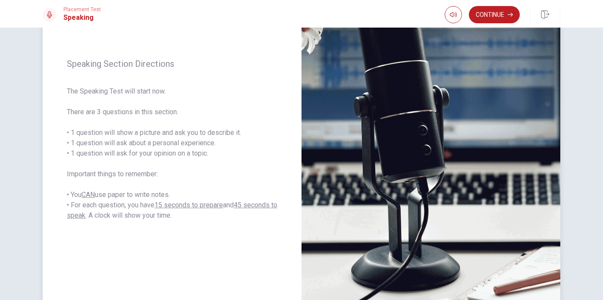
scroll to position [85, 0]
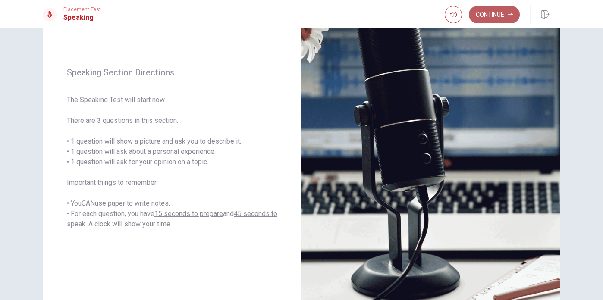
click at [493, 16] on button "Continue" at bounding box center [494, 14] width 51 height 17
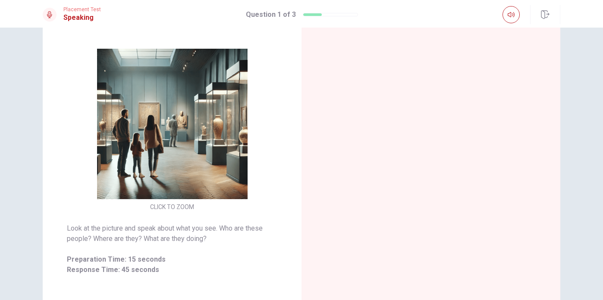
scroll to position [0, 0]
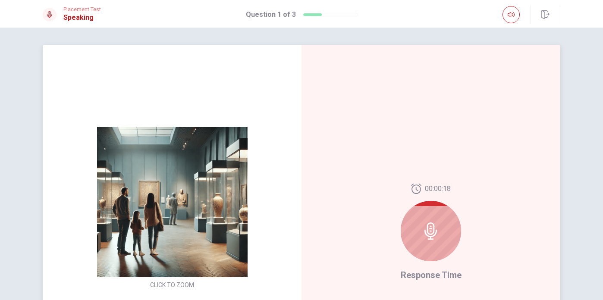
click at [434, 239] on icon at bounding box center [431, 231] width 17 height 17
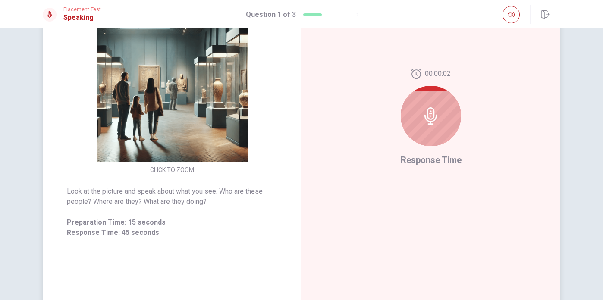
scroll to position [73, 0]
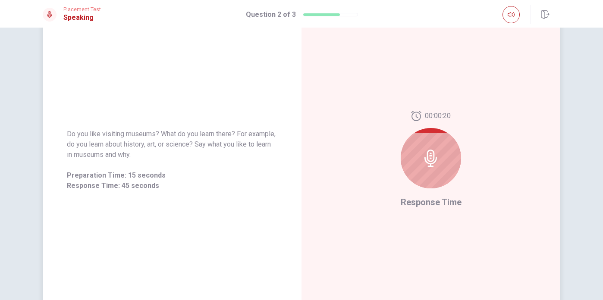
click at [439, 156] on icon at bounding box center [431, 158] width 17 height 17
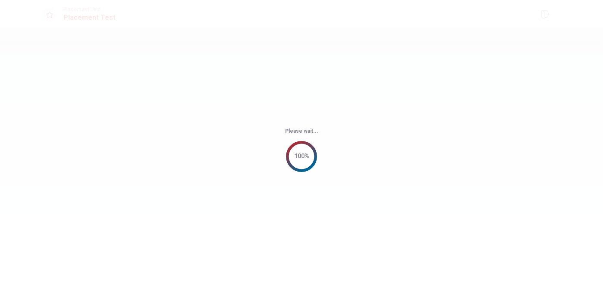
scroll to position [0, 0]
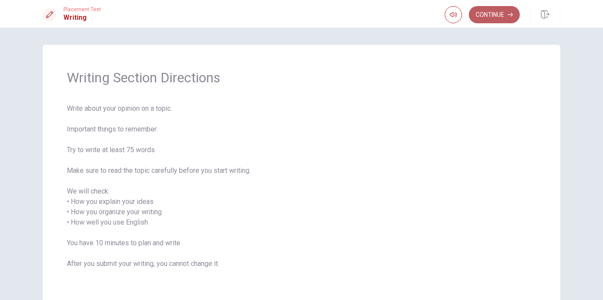
click at [498, 16] on button "Continue" at bounding box center [494, 14] width 51 height 17
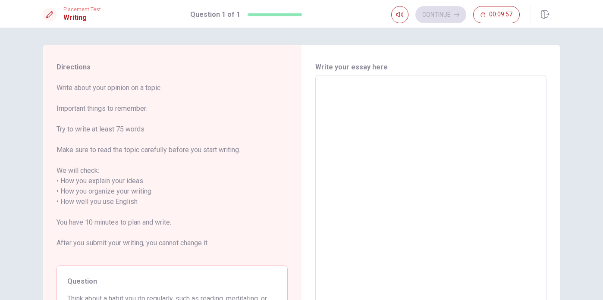
click at [196, 218] on span "Write about your opinion on a topic. Important things to remember: Try to write…" at bounding box center [172, 171] width 231 height 176
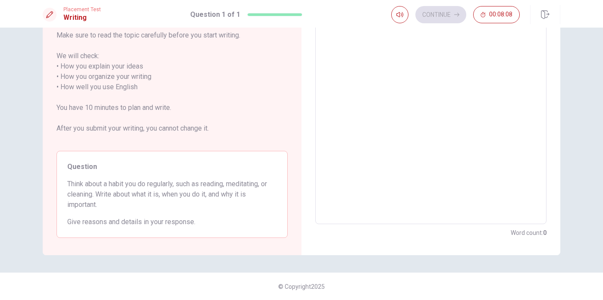
scroll to position [115, 0]
click at [392, 85] on textarea at bounding box center [431, 93] width 219 height 250
click at [415, 70] on textarea at bounding box center [431, 93] width 219 height 250
click at [381, 79] on textarea at bounding box center [431, 93] width 219 height 250
type textarea "i"
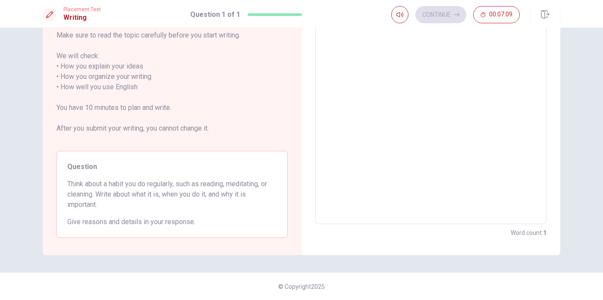
type textarea "x"
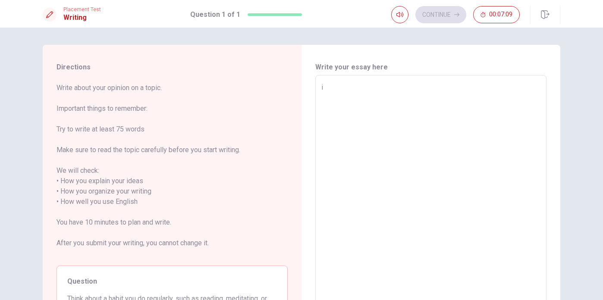
type textarea "i"
type textarea "x"
type textarea "i"
type textarea "x"
type textarea "I"
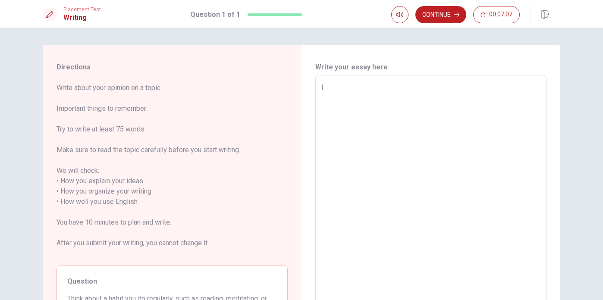
type textarea "x"
type textarea "I"
type textarea "x"
type textarea "I t"
type textarea "x"
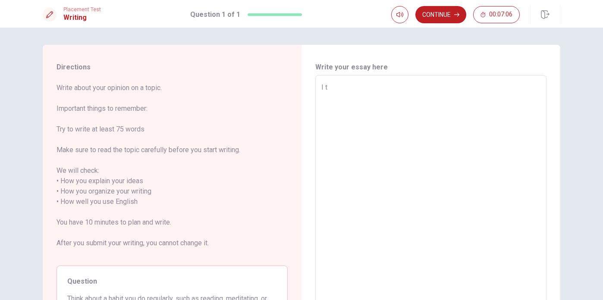
type textarea "I ta"
type textarea "x"
type textarea "I tak"
type textarea "x"
type textarea "I take"
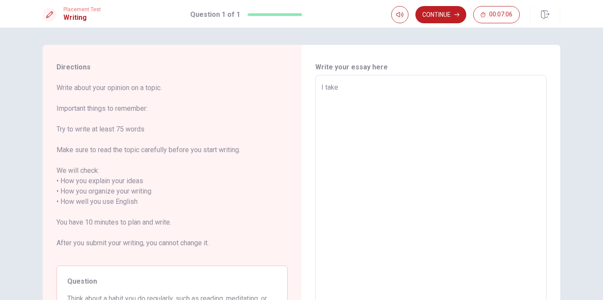
type textarea "x"
type textarea "I take"
type textarea "x"
type textarea "I take m"
type textarea "x"
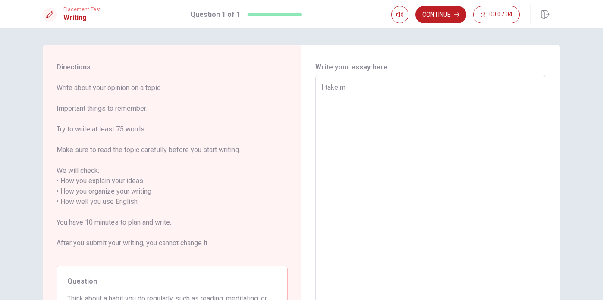
type textarea "I take my"
type textarea "x"
type textarea "I take my"
type textarea "x"
type textarea "I take my d"
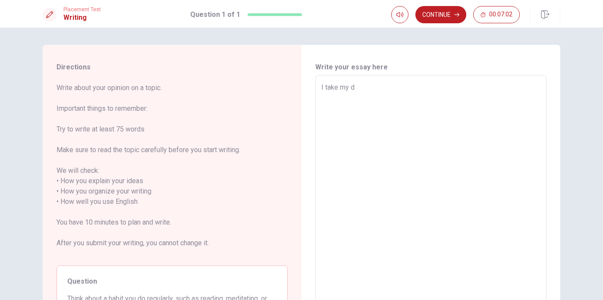
type textarea "x"
type textarea "I take my do"
type textarea "x"
type textarea "I take my dog"
type textarea "x"
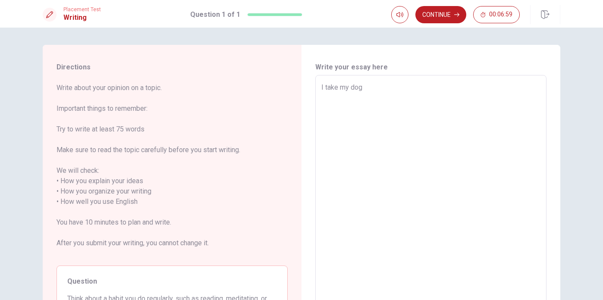
type textarea "I take my dog"
type textarea "x"
type textarea "I take my dog Kl"
type textarea "x"
type textarea "I take my dog Klo"
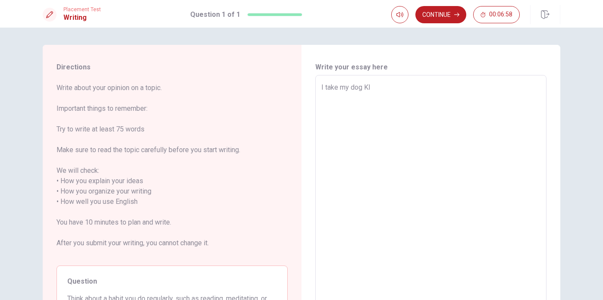
type textarea "x"
type textarea "I take my dog Kloe"
type textarea "x"
type textarea "I take my dog Kloe"
type textarea "x"
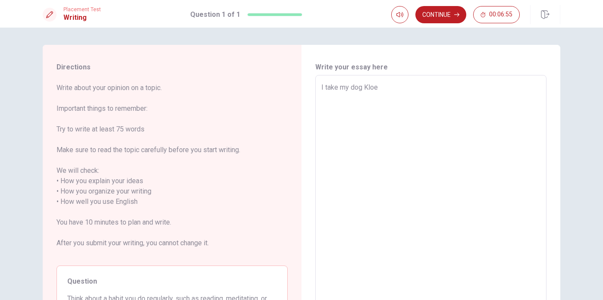
type textarea "I take my dog Kloe"
type textarea "x"
type textarea "I take my dog Kloe e"
type textarea "x"
type textarea "I take my dog Kloe ev"
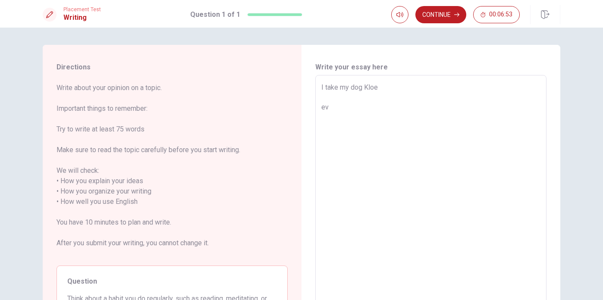
type textarea "x"
type textarea "I take my dog Kloe eve"
type textarea "x"
type textarea "I take my dog Kloe ever"
type textarea "x"
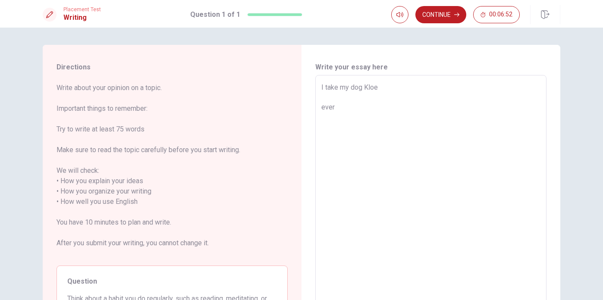
type textarea "I take my dog Kloe every"
type textarea "x"
type textarea "I take my dog Kloe everyd"
type textarea "x"
type textarea "I take my dog Kloe [GEOGRAPHIC_DATA]"
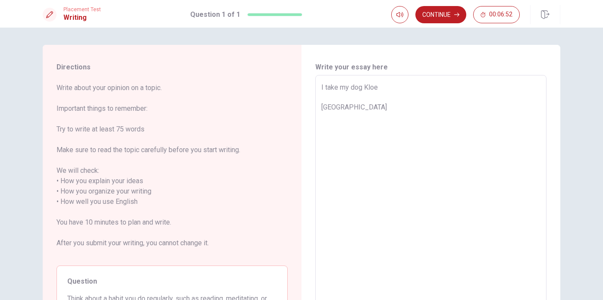
type textarea "x"
type textarea "I take my dog Kloe everyday"
type textarea "x"
type textarea "I take my dog Kloe everyday"
type textarea "x"
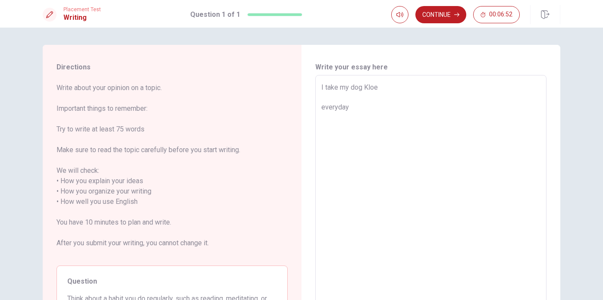
type textarea "I take my dog Kloe everyday i"
type textarea "x"
type textarea "I take my dog Kloe everyday in"
type textarea "x"
type textarea "I take my dog Kloe everyday in"
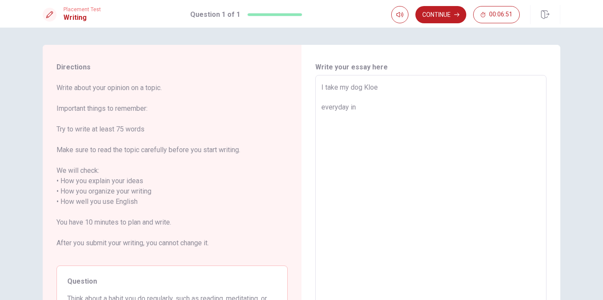
type textarea "x"
type textarea "I take my dog Kloe everyday in t"
type textarea "x"
type textarea "I take my dog Kloe everyday in th"
type textarea "x"
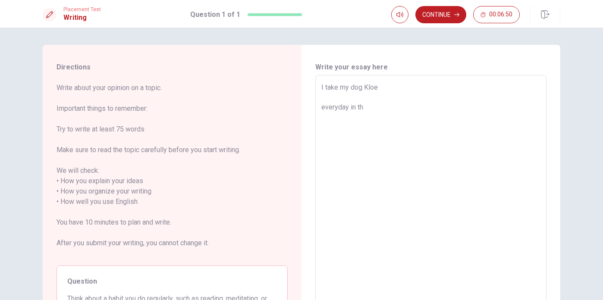
type textarea "I take my dog Kloe everyday in the"
type textarea "x"
type textarea "I take my dog Kloe everyday in the"
type textarea "x"
type textarea "I take my dog Kloe everyday in the m"
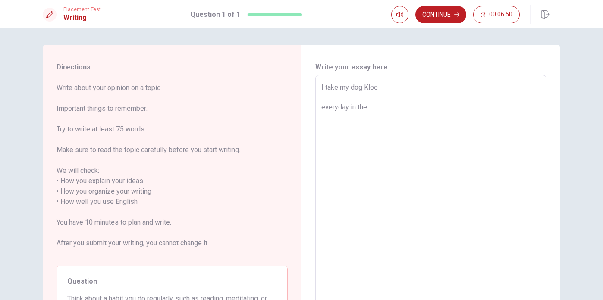
type textarea "x"
type textarea "I take my dog Kloe everyday in the [GEOGRAPHIC_DATA]"
type textarea "x"
type textarea "I take my dog Kloe everyday in the mor"
type textarea "x"
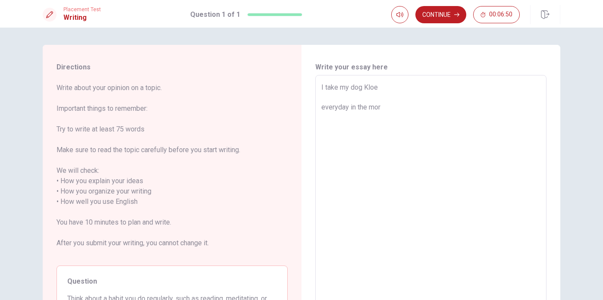
type textarea "I take my dog Kloe everyday in the morn"
type textarea "x"
type textarea "I take my dog Kloe everyday in the [GEOGRAPHIC_DATA]"
type textarea "x"
type textarea "I take my dog Kloe everyday in the [GEOGRAPHIC_DATA]"
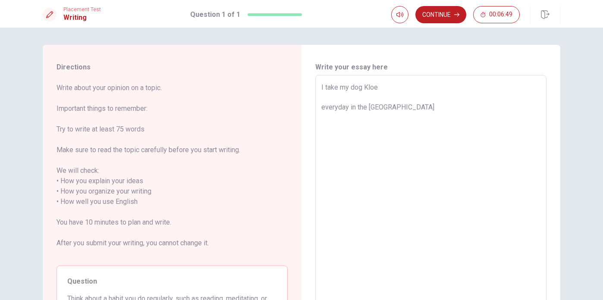
type textarea "x"
type textarea "I take my dog Kloe everyday in the morning"
type textarea "x"
type textarea "I take my dog Kloe everyday in the morning"
type textarea "x"
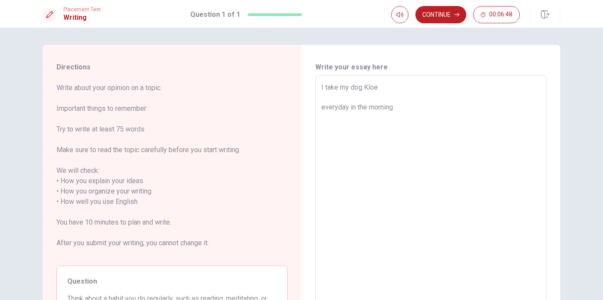
type textarea "I take my dog Kloe everyday in the morning,"
type textarea "x"
type textarea "I take my dog Kloe everyday in the morning,"
type textarea "x"
type textarea "I take my dog Kloe everyday in the morning, i"
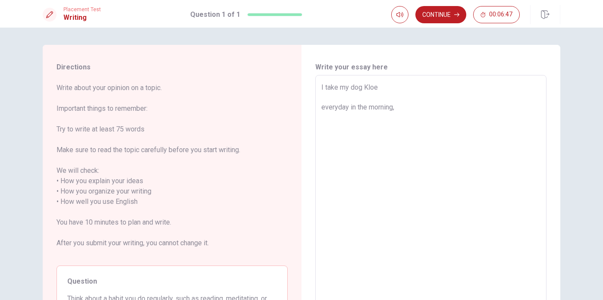
type textarea "x"
type textarea "I take my dog Kloe everyday in the morning, i"
type textarea "x"
type textarea "I take my dog Kloe everyday in the morning, i w"
type textarea "x"
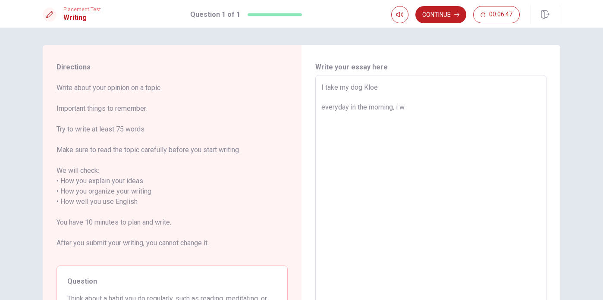
type textarea "I take my dog Kloe everyday in the morning, i [GEOGRAPHIC_DATA]"
type textarea "x"
type textarea "I take my dog Kloe everyday in the morning, i [GEOGRAPHIC_DATA]"
type textarea "x"
type textarea "I take my dog Kloe everyday in the morning, i wake"
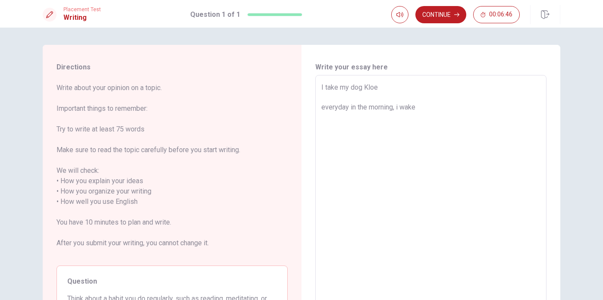
type textarea "x"
type textarea "I take my dog Kloe everyday in the morning, i wake"
type textarea "x"
type textarea "I take my dog Kloe everyday in the morning, i wake u"
type textarea "x"
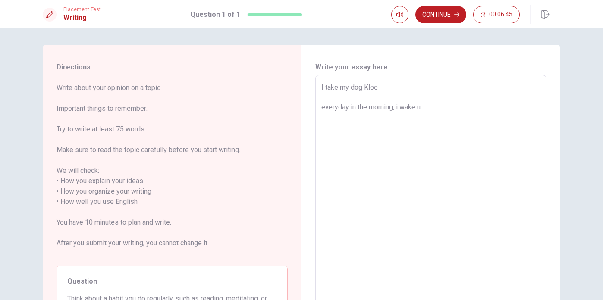
type textarea "I take my dog Kloe everyday in the morning, i wake up"
type textarea "x"
type textarea "I take my dog Kloe everyday in the morning, i wake up"
type textarea "x"
type textarea "I take my dog Kloe everyday in the morning, i wake up i"
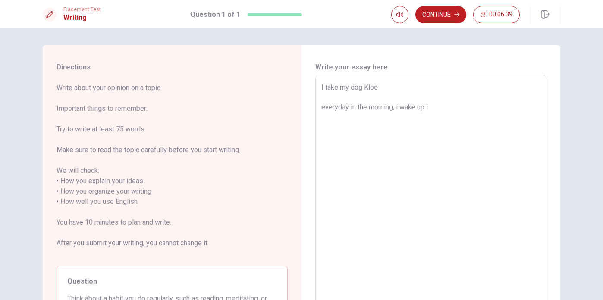
type textarea "x"
type textarea "I take my dog Kloe everyday in the morning, i wake up i"
type textarea "x"
type textarea "I take my dog Kloe everyday in the morning, i wake up i a"
type textarea "x"
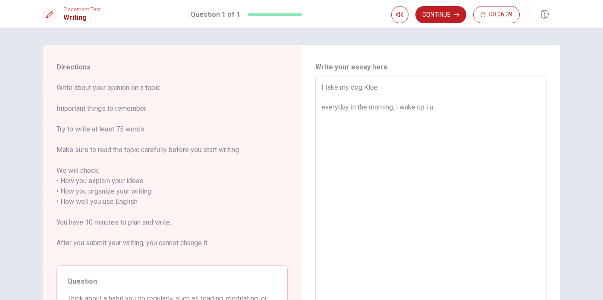
type textarea "I take my dog Kloe everyday in the morning, i wake up i an"
type textarea "x"
type textarea "I take my dog Kloe everyday in the morning, i wake up i an"
type textarea "x"
type textarea "I take my dog Kloe everyday in the morning, i wake up i an"
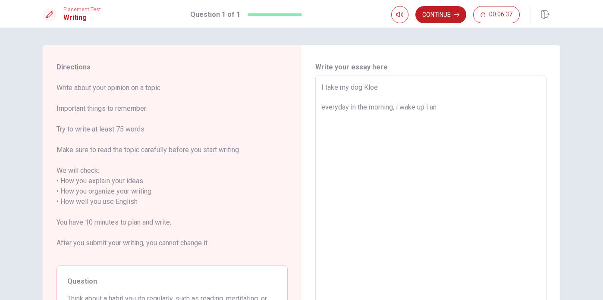
type textarea "x"
type textarea "I take my dog Kloe everyday in the morning, i wake up i a"
type textarea "x"
type textarea "I take my dog Kloe everyday in the morning, i wake up i"
type textarea "x"
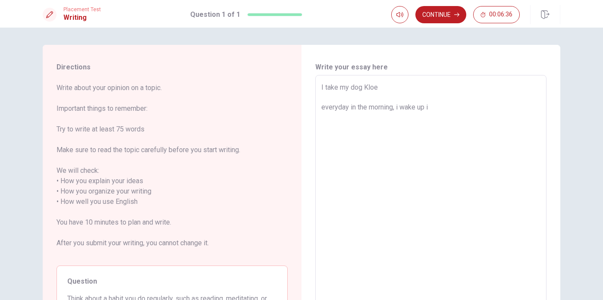
type textarea "I take my dog Kloe everyday in the morning, i wake up i c"
type textarea "x"
type textarea "I take my dog Kloe everyday in the morning, i wake up i cl"
type textarea "x"
type textarea "I take my dog Kloe everyday in the morning, i wake up i cle"
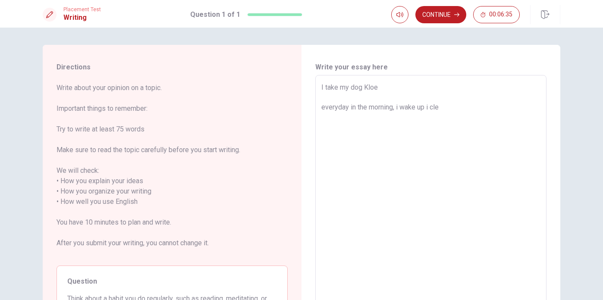
type textarea "x"
type textarea "I take my dog Kloe everyday in the morning, i wake up i clea"
type textarea "x"
type textarea "I take my dog Kloe everyday in the morning, i wake up i clean"
type textarea "x"
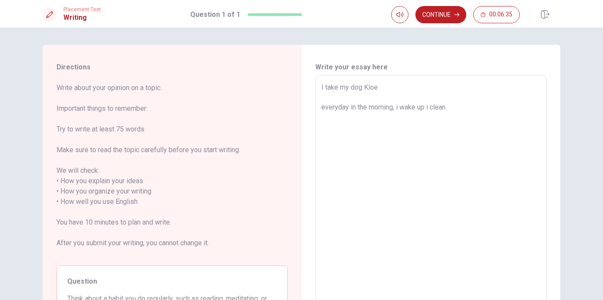
type textarea "I take my dog Kloe everyday in the morning, i wake up i cleani"
type textarea "x"
type textarea "I take my dog Kloe everyday in the morning, i wake up i cleanin"
type textarea "x"
type textarea "I take my dog Kloe everyday in the morning, i wake up i cleaninf"
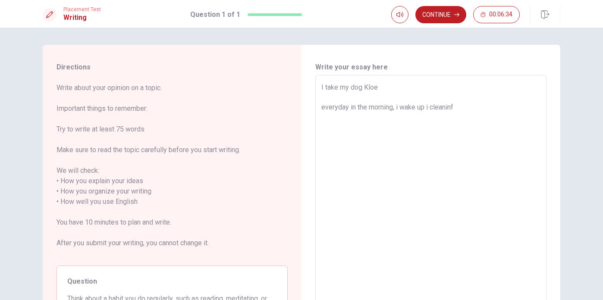
type textarea "x"
type textarea "I take my dog Kloe everyday in the morning, i wake up i cleaninf"
type textarea "x"
type textarea "I take my dog Kloe everyday in the morning, i wake up i cleaninf m"
type textarea "x"
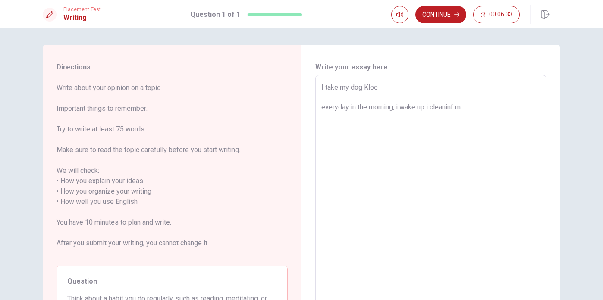
type textarea "I take my dog Kloe everyday in the morning, i wake up i cleaninf my"
type textarea "x"
type textarea "I take my dog Kloe everyday in the morning, i wake up i cleaninf my"
type textarea "x"
type textarea "I take my dog Kloe everyday in the morning, i wake up i cleaninf my f"
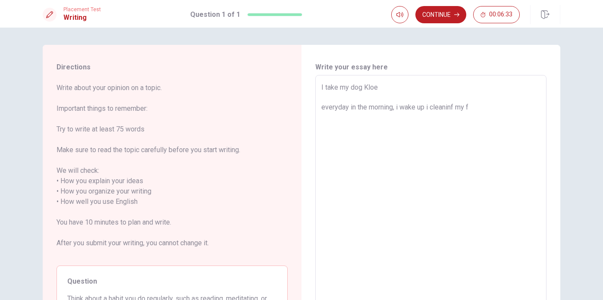
type textarea "x"
type textarea "I take my dog Kloe everyday in the morning, i wake up i cleaninf my fa"
type textarea "x"
type textarea "I take my dog Kloe everyday in the morning, i wake up i cleaninf my fac"
type textarea "x"
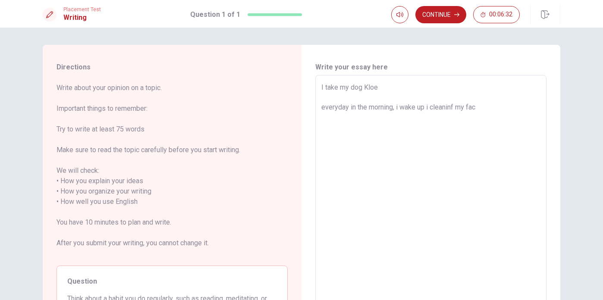
type textarea "I take my dog Kloe everyday in the morning, i wake up i cleaninf my face"
type textarea "x"
type textarea "I take my dog Kloe everyday in the morning, i wake up i cleaninf my face"
type textarea "x"
type textarea "I take my dog Kloe everyday in the morning, i wake up i cleaninf my face a"
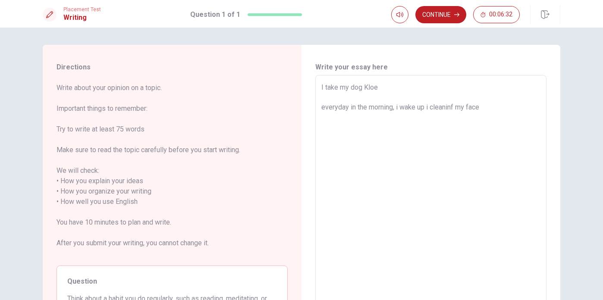
type textarea "x"
type textarea "I take my dog Kloe everyday in the morning, i wake up i cleaninf my face an"
type textarea "x"
type textarea "I take my dog Kloe everyday in the morning, i wake up i cleaninf my face and"
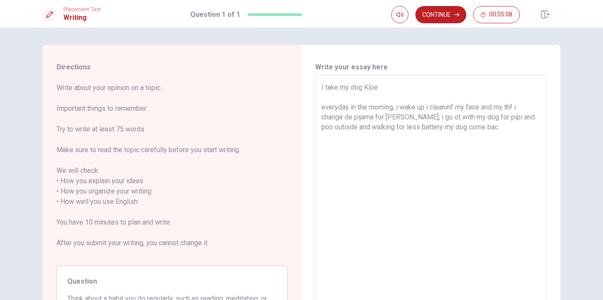
click at [386, 129] on textarea "I take my dog Kloe everyday in the morning, i wake up i cleaninf my face and my…" at bounding box center [431, 207] width 219 height 250
click at [518, 126] on textarea "I take my dog Kloe everyday in the morning, i wake up i cleaninf my face and my…" at bounding box center [431, 207] width 219 height 250
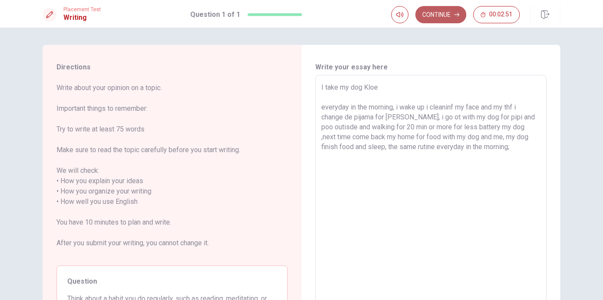
click at [453, 17] on button "Continue" at bounding box center [441, 14] width 51 height 17
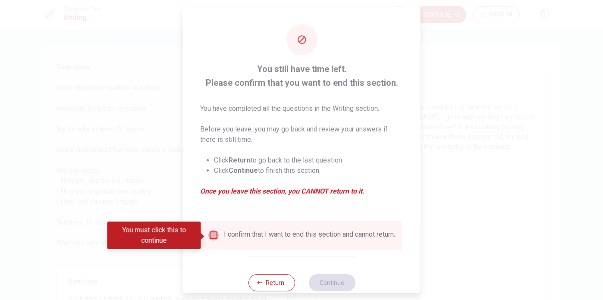
click at [215, 237] on input "You must click this to continue" at bounding box center [214, 236] width 10 height 10
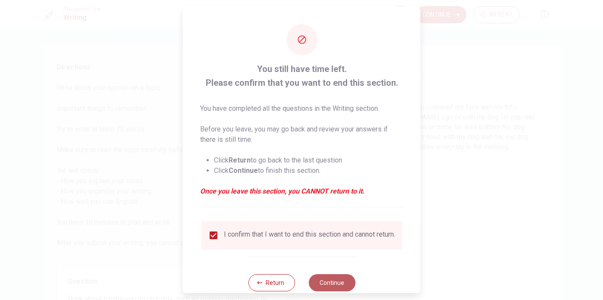
click at [336, 288] on button "Continue" at bounding box center [332, 283] width 47 height 17
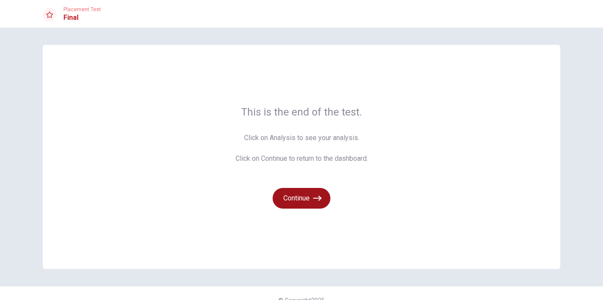
click at [305, 195] on button "Continue" at bounding box center [302, 198] width 58 height 21
